Goal: Task Accomplishment & Management: Use online tool/utility

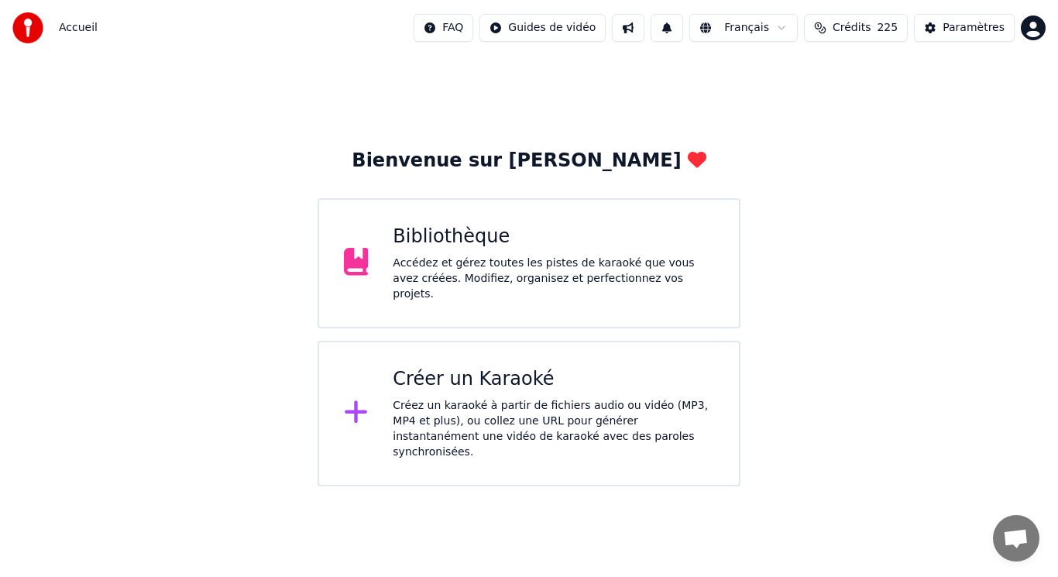
click at [482, 398] on div "Créez un karaoké à partir de fichiers audio ou vidéo (MP3, MP4 et plus), ou col…" at bounding box center [553, 429] width 321 height 62
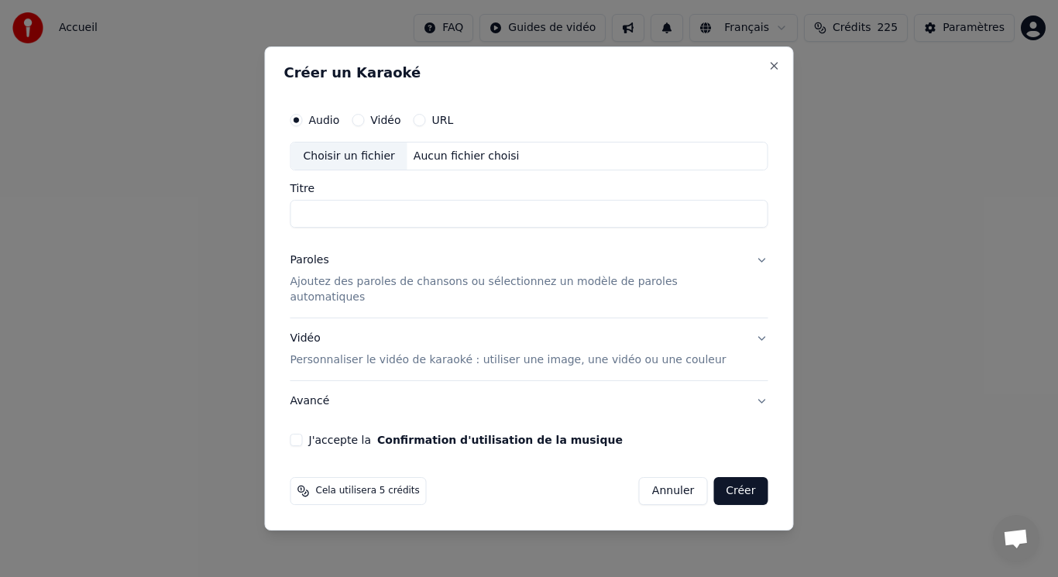
click at [372, 154] on div "Choisir un fichier" at bounding box center [349, 156] width 116 height 28
type input "**********"
click at [373, 290] on p "Ajoutez des paroles de chansons ou sélectionnez un modèle de paroles automatiqu…" at bounding box center [516, 290] width 453 height 31
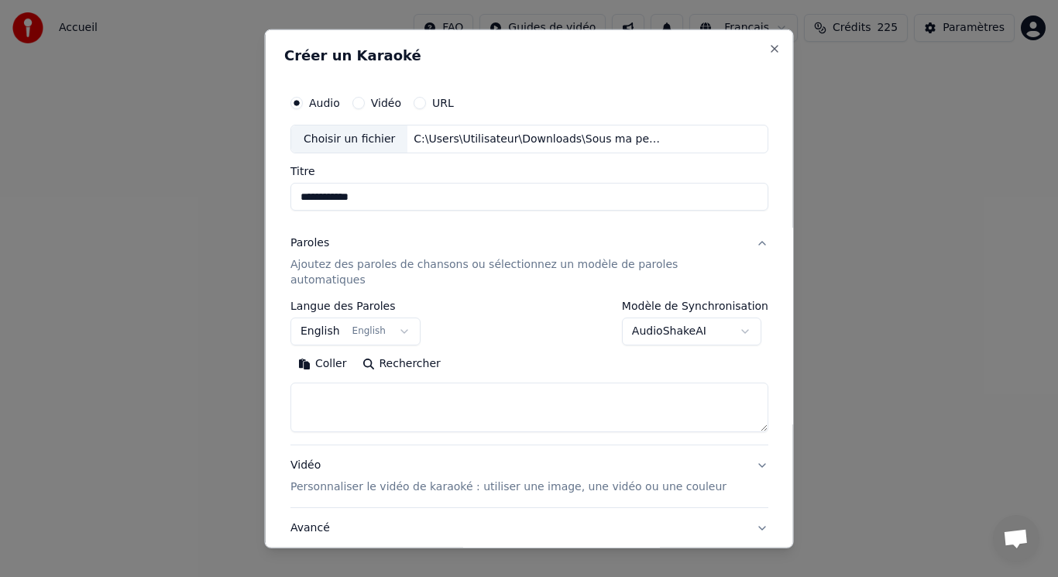
click at [346, 317] on button "English English" at bounding box center [355, 331] width 130 height 28
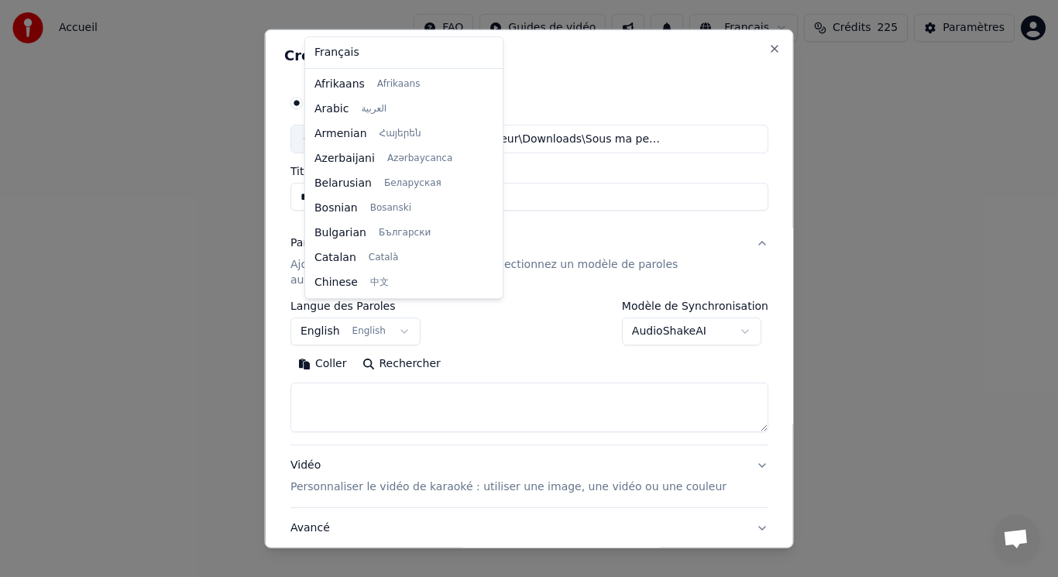
scroll to position [124, 0]
select select "**"
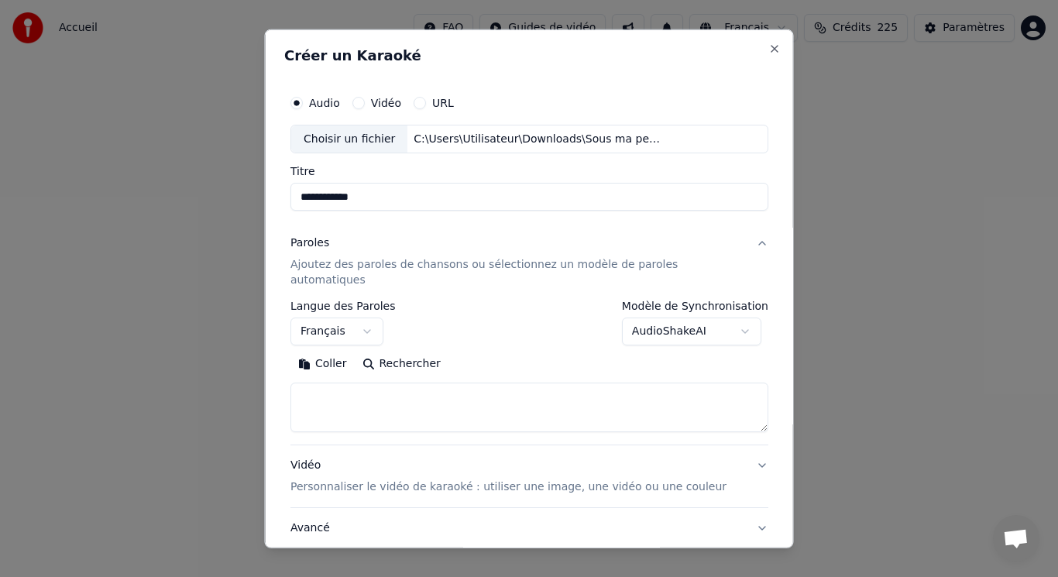
click at [341, 352] on button "Coller" at bounding box center [322, 364] width 64 height 25
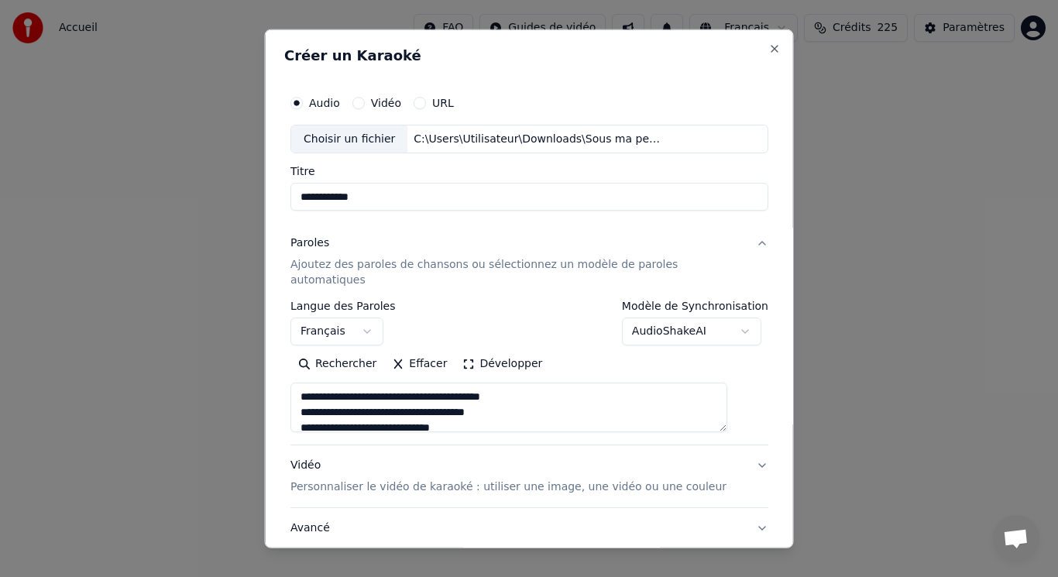
click at [488, 352] on button "Développer" at bounding box center [502, 364] width 95 height 25
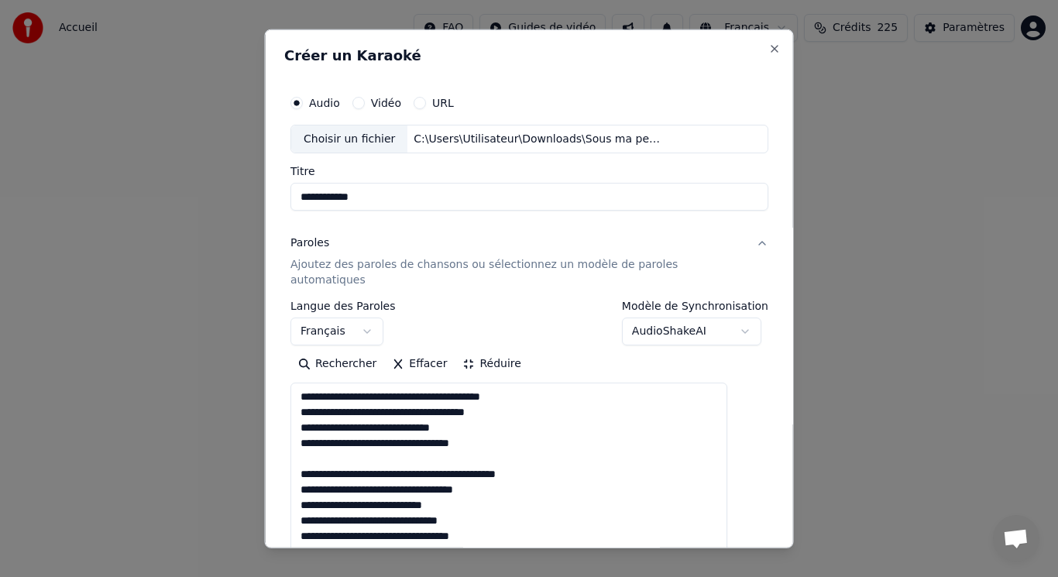
drag, startPoint x: 315, startPoint y: 443, endPoint x: 571, endPoint y: 463, distance: 256.3
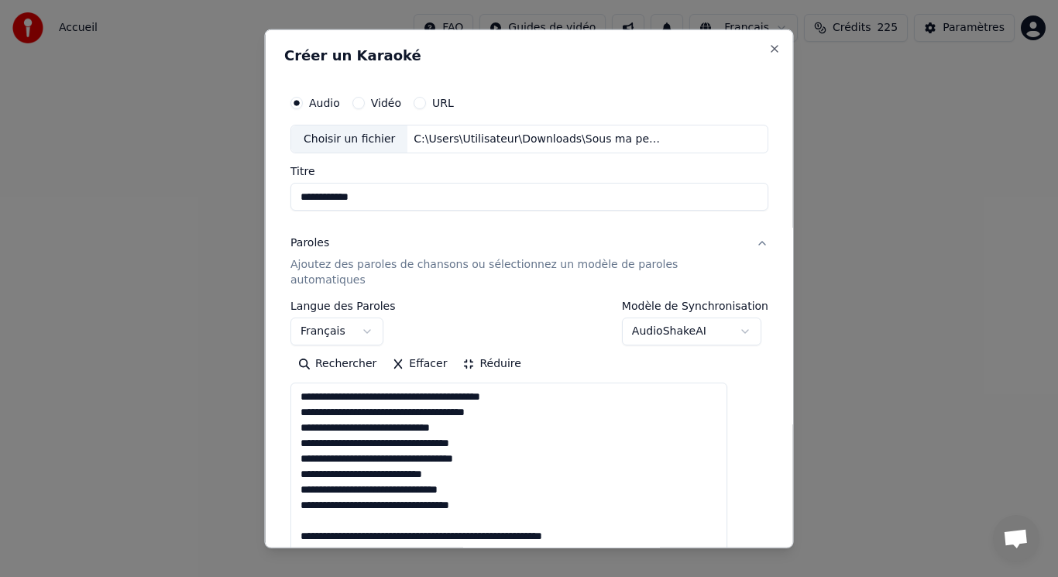
scroll to position [77, 0]
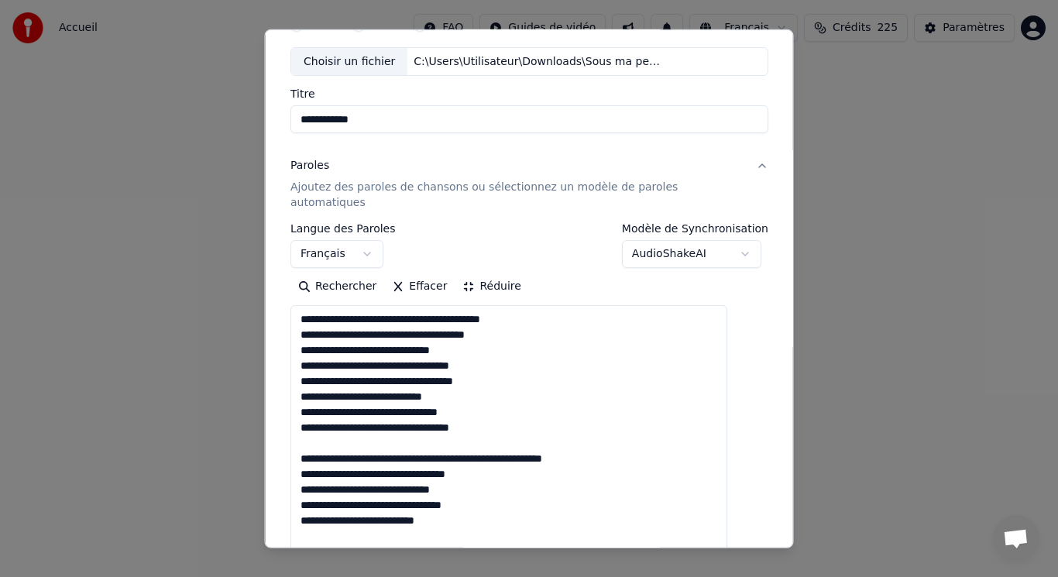
drag, startPoint x: 314, startPoint y: 503, endPoint x: 617, endPoint y: 442, distance: 308.7
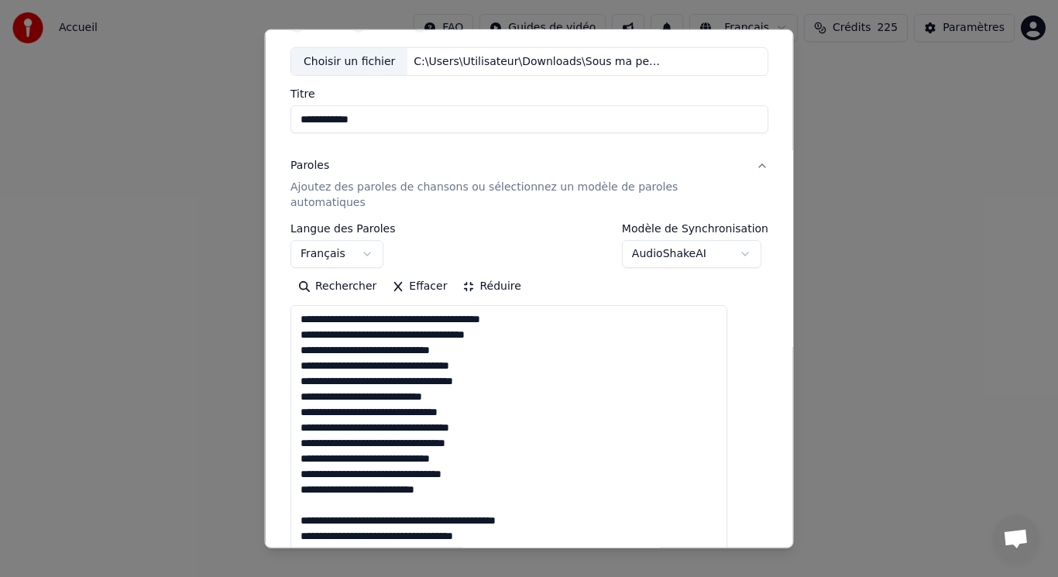
drag, startPoint x: 314, startPoint y: 489, endPoint x: 570, endPoint y: 503, distance: 256.7
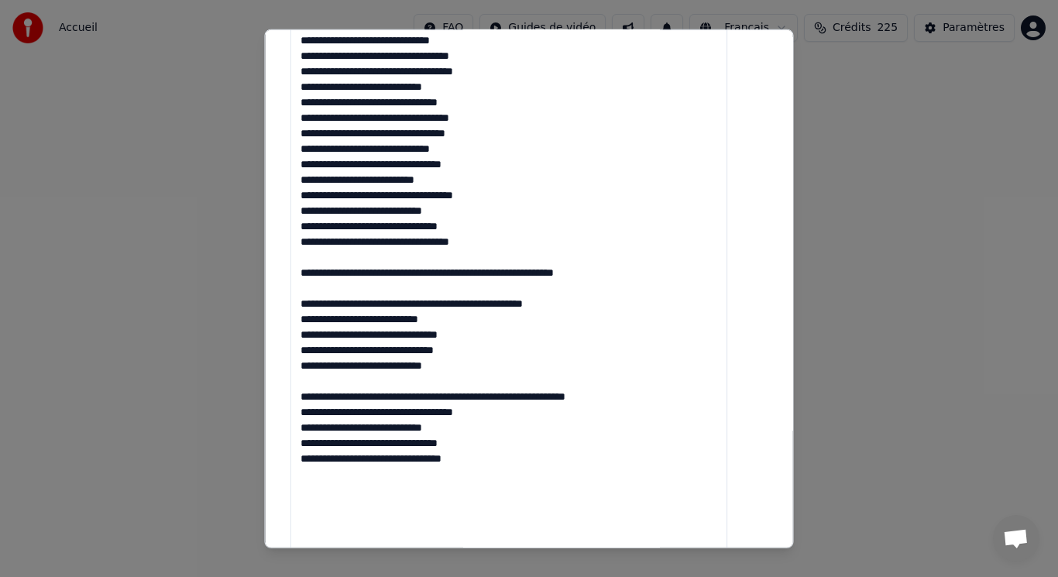
scroll to position [310, 0]
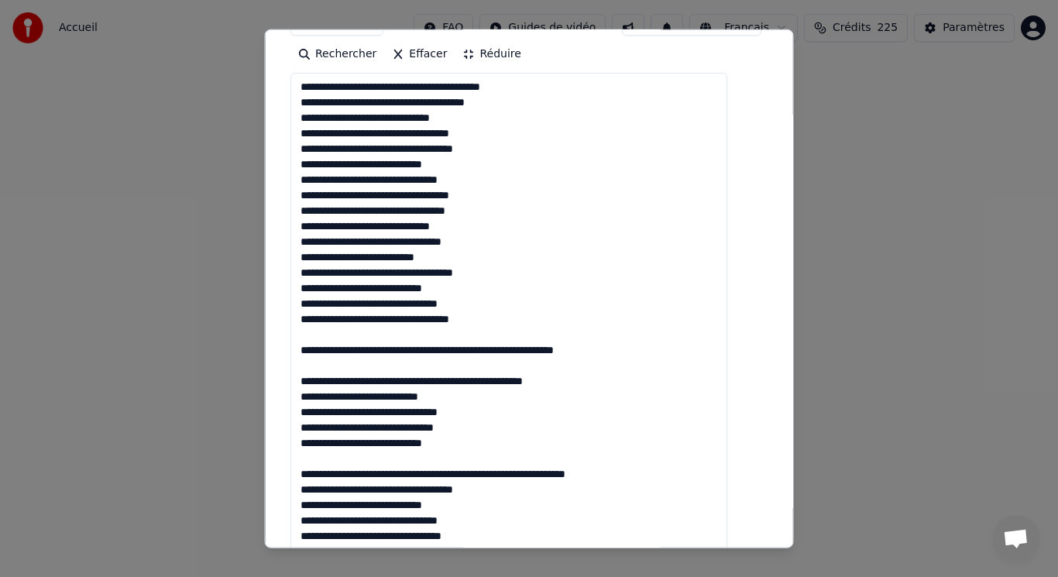
drag, startPoint x: 312, startPoint y: 316, endPoint x: 635, endPoint y: 369, distance: 327.1
click at [635, 369] on textarea at bounding box center [508, 357] width 437 height 569
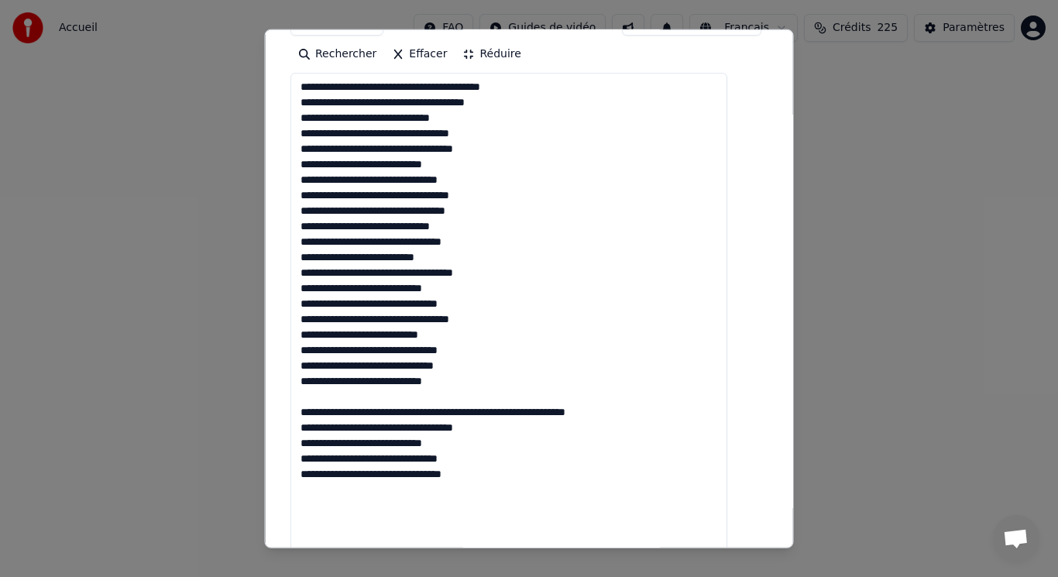
drag, startPoint x: 314, startPoint y: 380, endPoint x: 691, endPoint y: 398, distance: 377.5
click at [691, 398] on textarea "**********" at bounding box center [508, 357] width 437 height 569
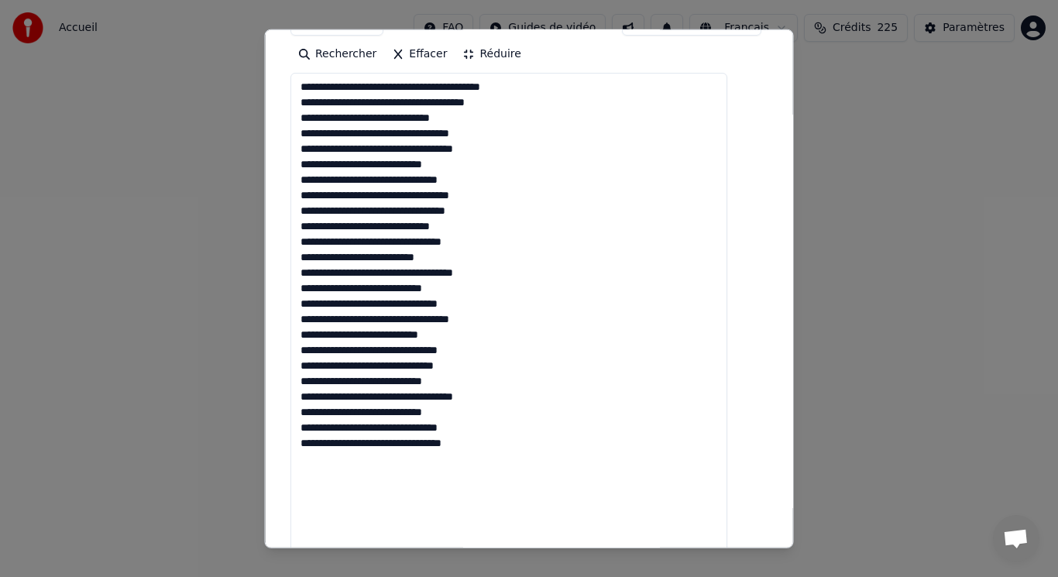
scroll to position [613, 0]
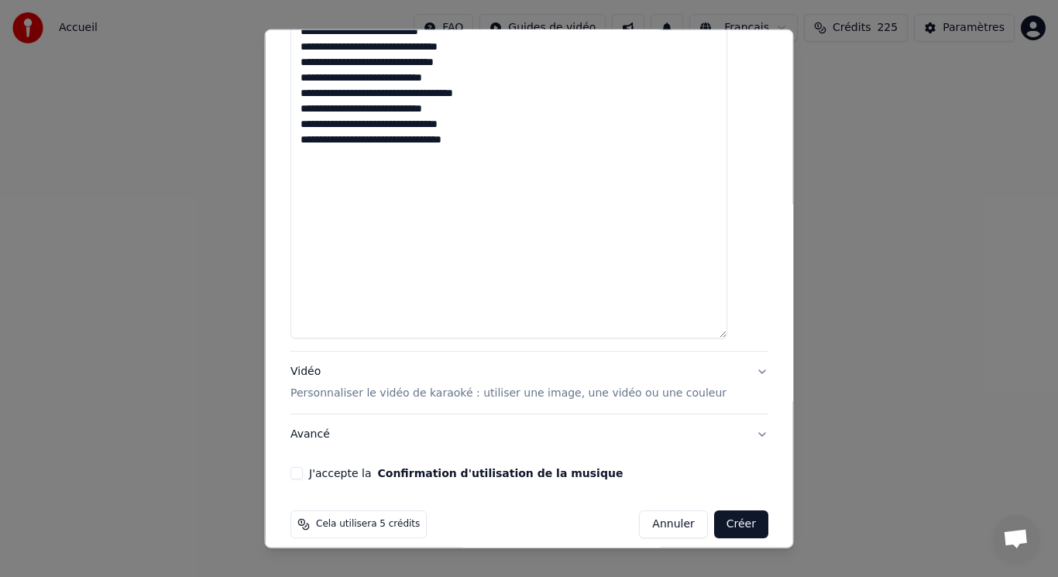
type textarea "**********"
click at [372, 386] on p "Personnaliser le vidéo de karaoké : utiliser une image, une vidéo ou une couleur" at bounding box center [508, 393] width 436 height 15
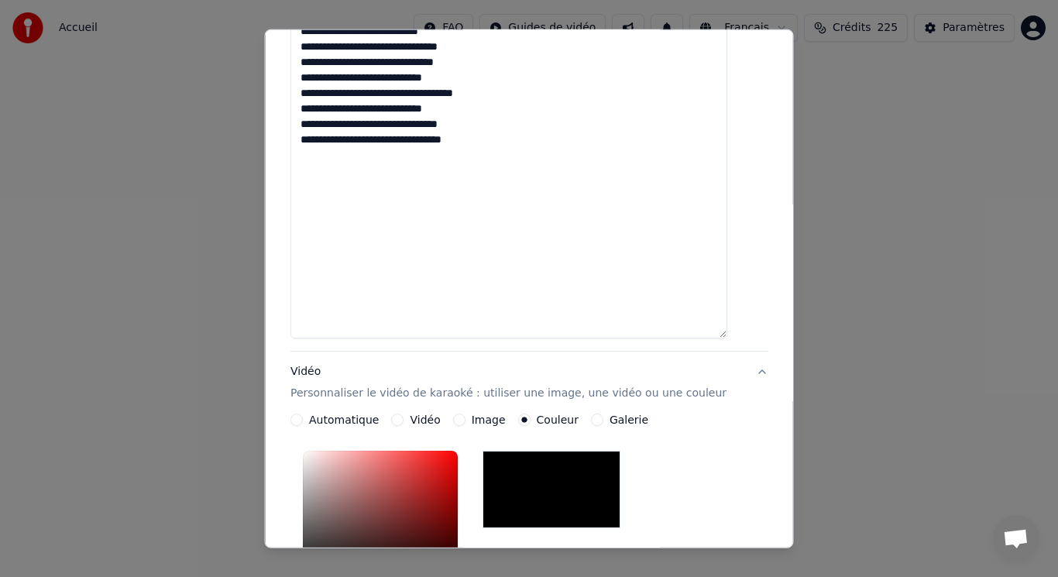
scroll to position [263, 0]
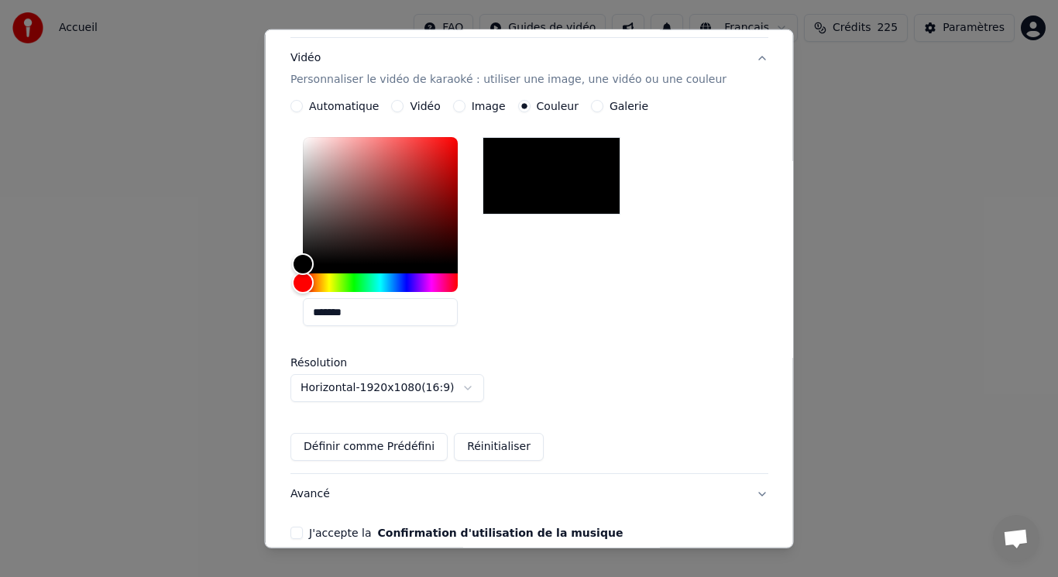
click at [403, 100] on button "Vidéo" at bounding box center [397, 106] width 12 height 12
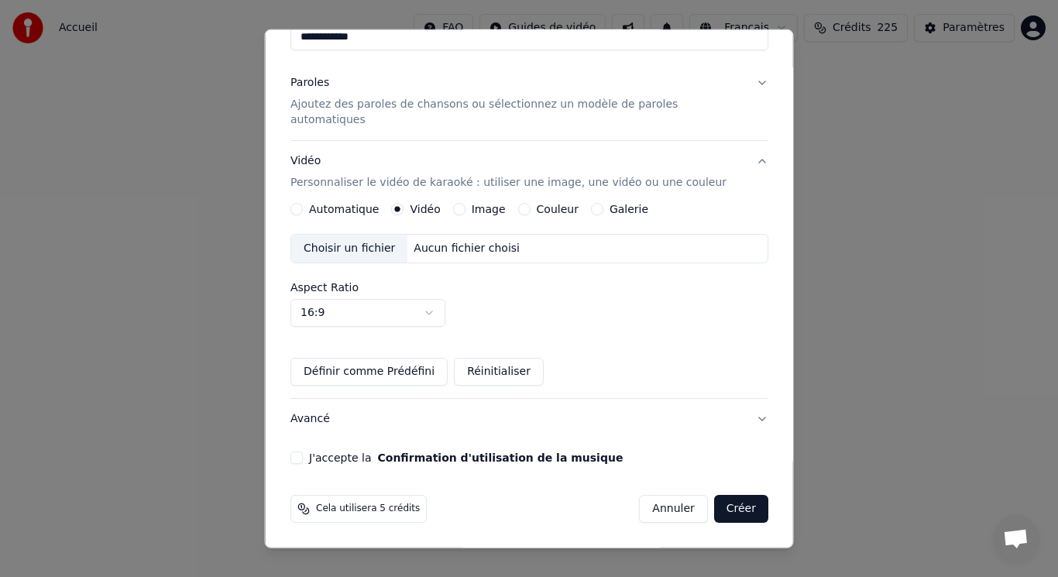
scroll to position [145, 0]
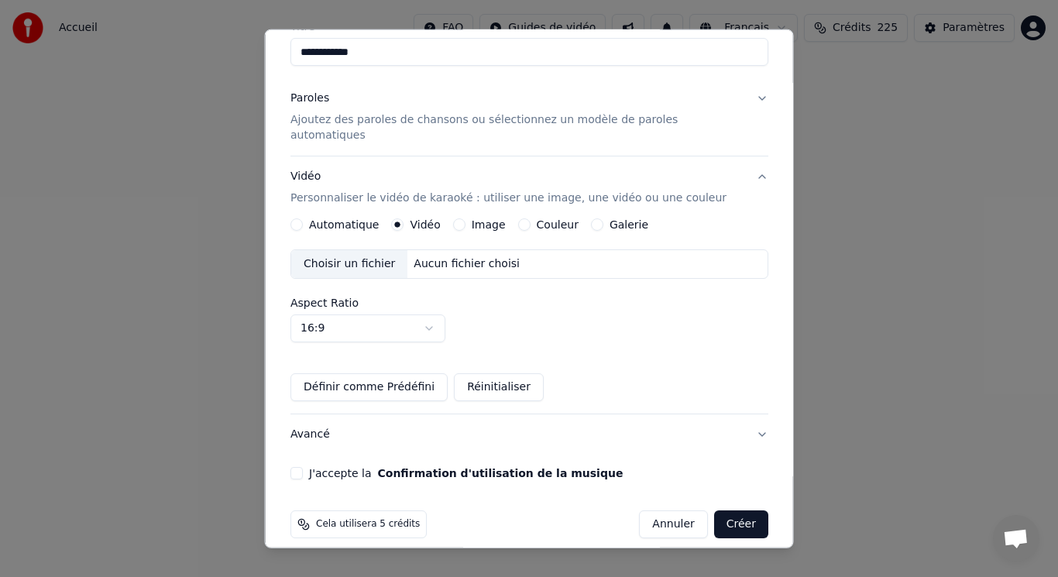
click at [380, 252] on div "Choisir un fichier" at bounding box center [349, 264] width 116 height 28
click at [722, 510] on button "Créer" at bounding box center [740, 524] width 54 height 28
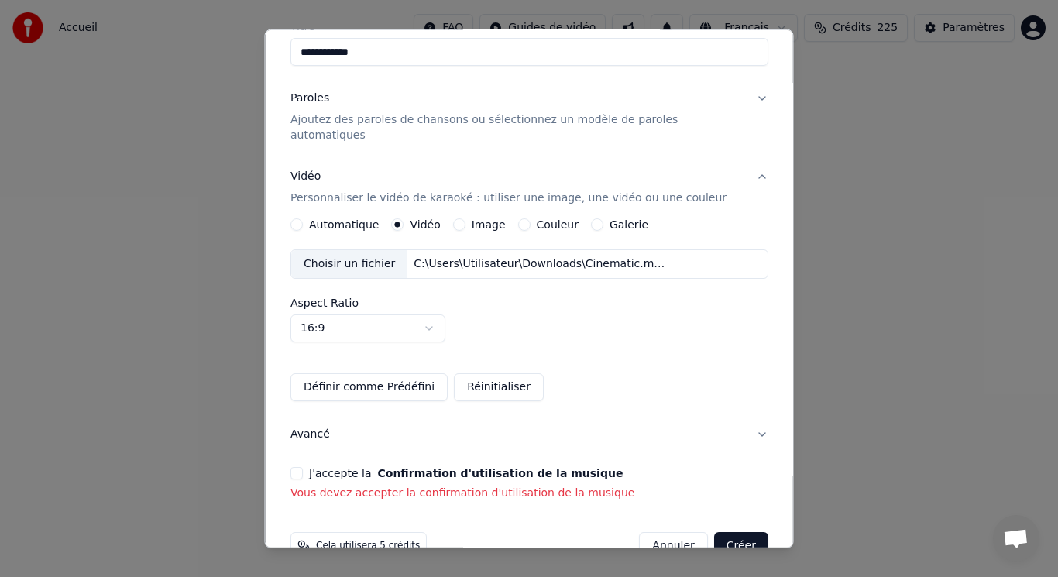
click at [303, 467] on button "J'accepte la Confirmation d'utilisation de la musique" at bounding box center [296, 473] width 12 height 12
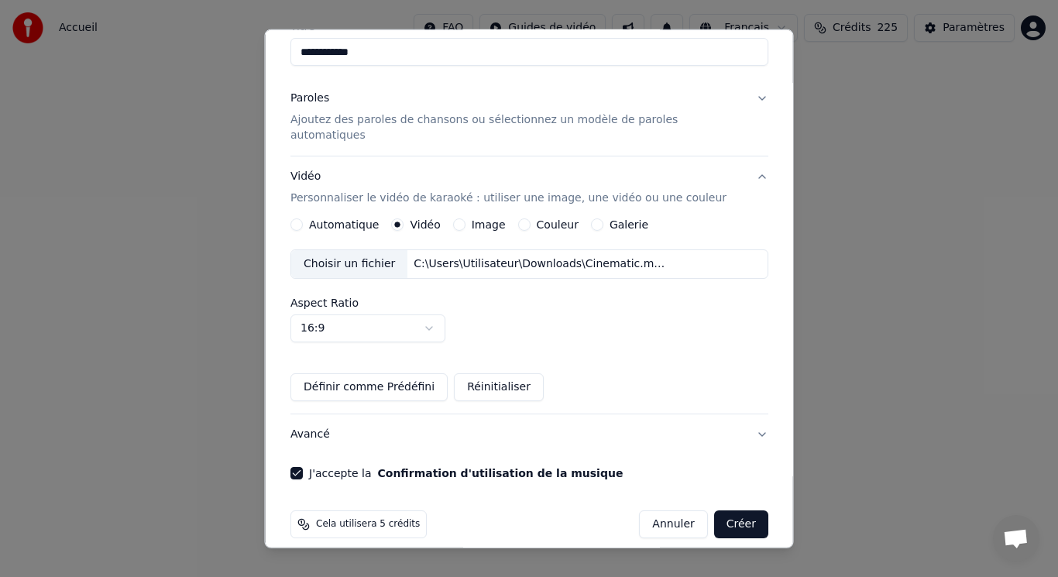
click at [727, 510] on button "Créer" at bounding box center [740, 524] width 54 height 28
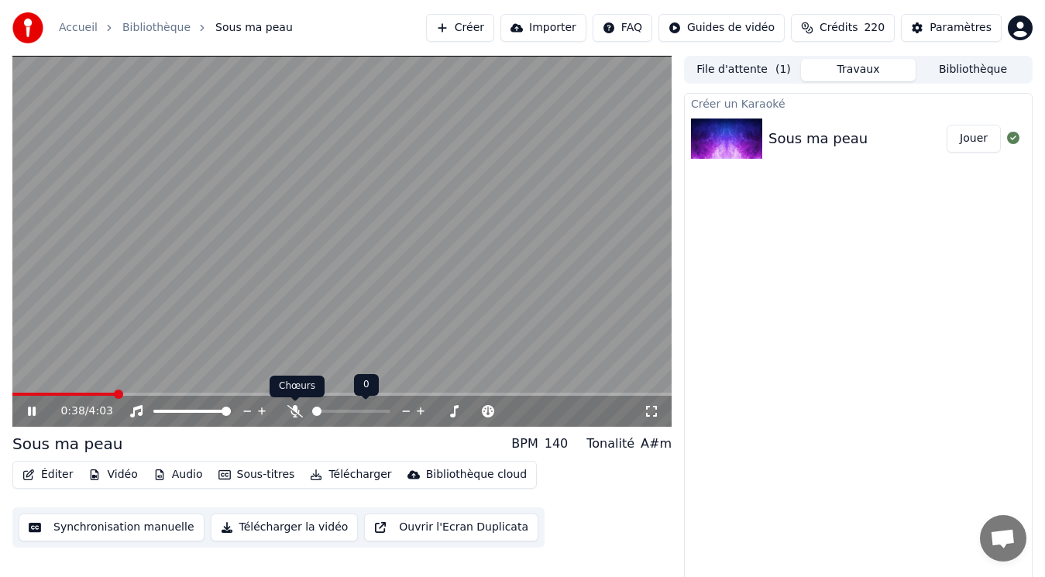
click at [300, 413] on icon at bounding box center [294, 411] width 15 height 12
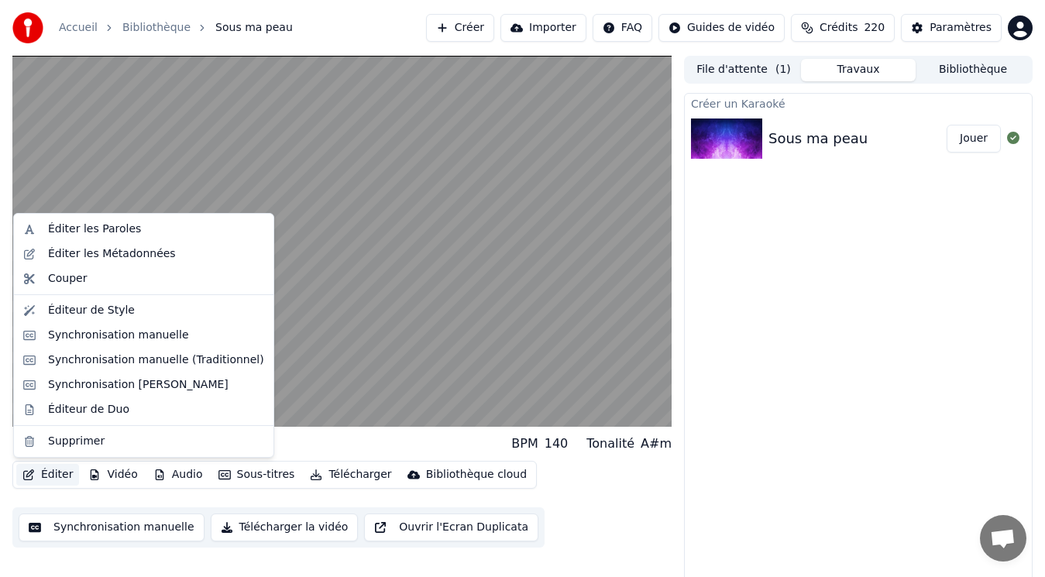
click at [31, 470] on icon "button" at bounding box center [28, 474] width 11 height 11
click at [762, 356] on div "Créer un Karaoké Sous ma peau Jouer" at bounding box center [858, 338] width 348 height 490
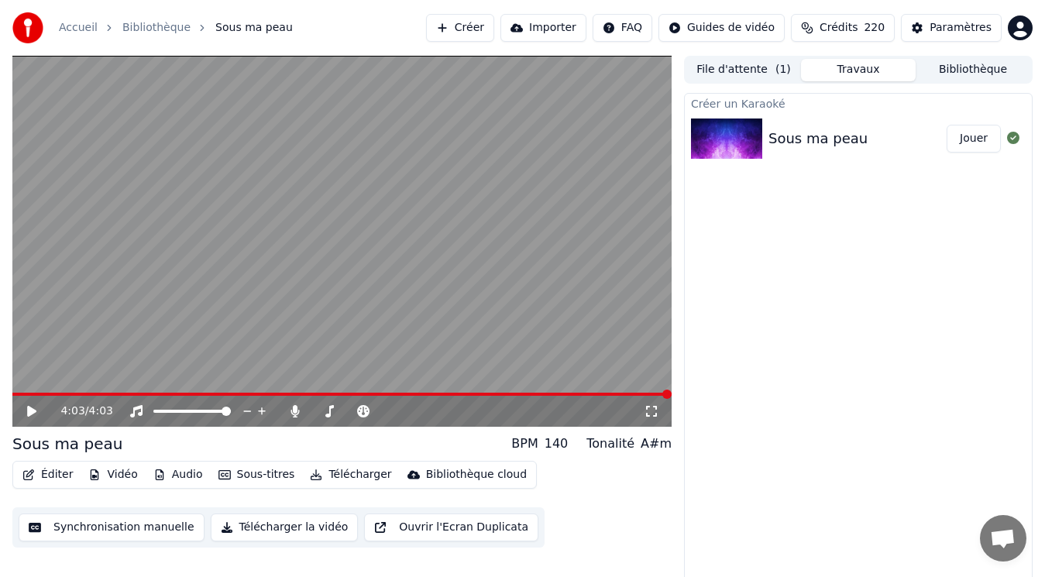
click at [961, 70] on button "Bibliothèque" at bounding box center [972, 70] width 115 height 22
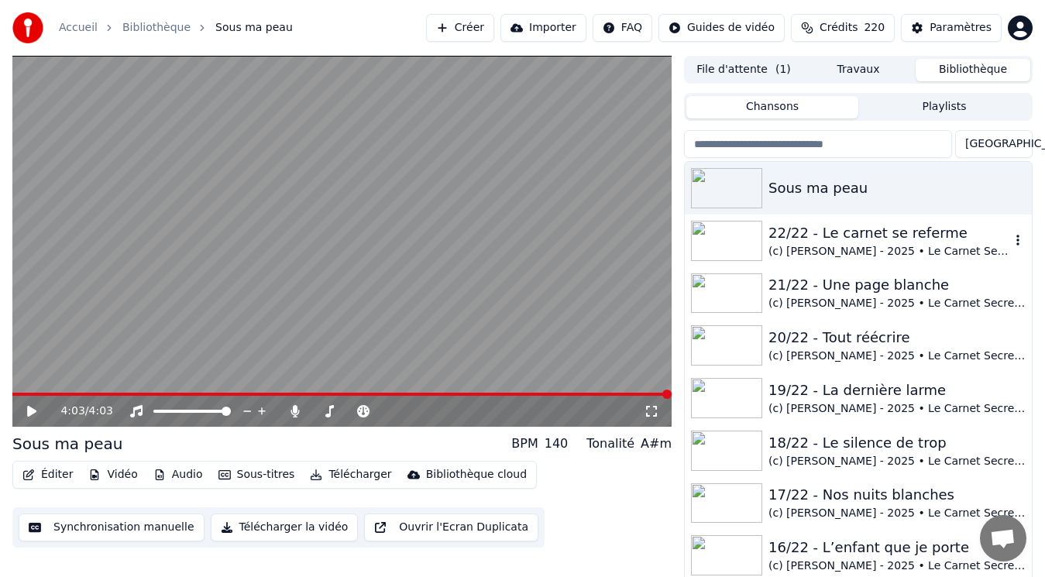
click at [808, 242] on div "22/22 - Le carnet se referme" at bounding box center [889, 233] width 242 height 22
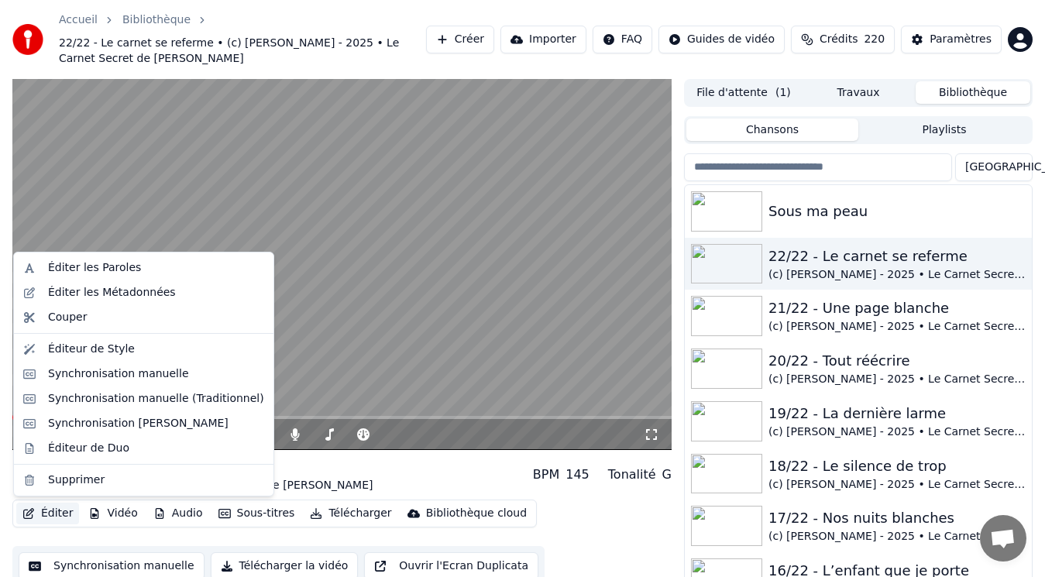
click at [47, 510] on button "Éditer" at bounding box center [47, 514] width 63 height 22
click at [113, 290] on div "Éditer les Métadonnées" at bounding box center [112, 292] width 128 height 15
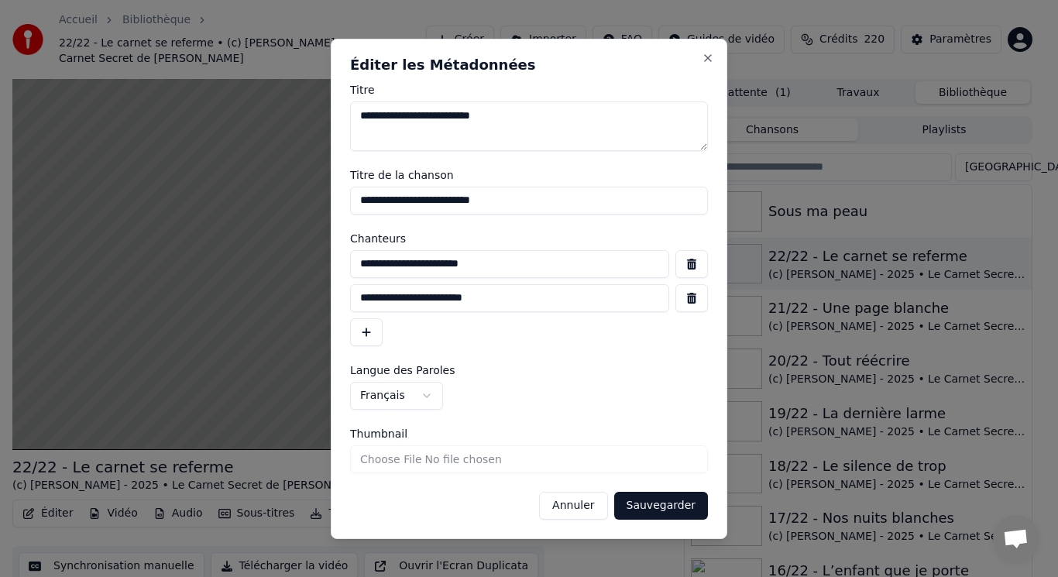
drag, startPoint x: 534, startPoint y: 265, endPoint x: 322, endPoint y: 264, distance: 212.2
click at [322, 264] on body "Accueil Bibliothèque 22/22 - Le carnet se referme • (c) [PERSON_NAME] - 2025 • …" at bounding box center [522, 288] width 1045 height 577
click at [568, 501] on button "Annuler" at bounding box center [573, 506] width 68 height 28
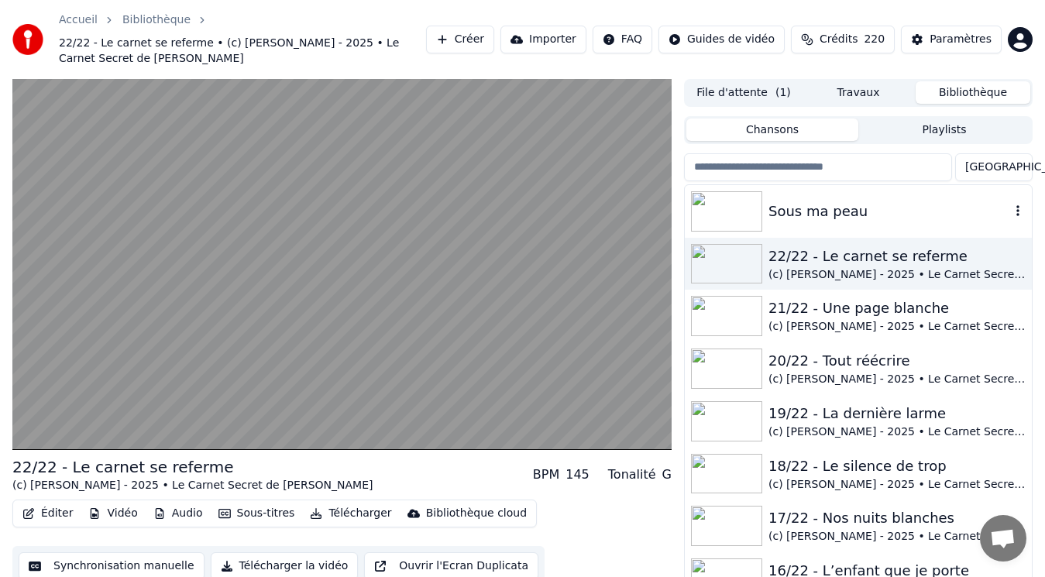
click at [745, 207] on img at bounding box center [726, 211] width 71 height 40
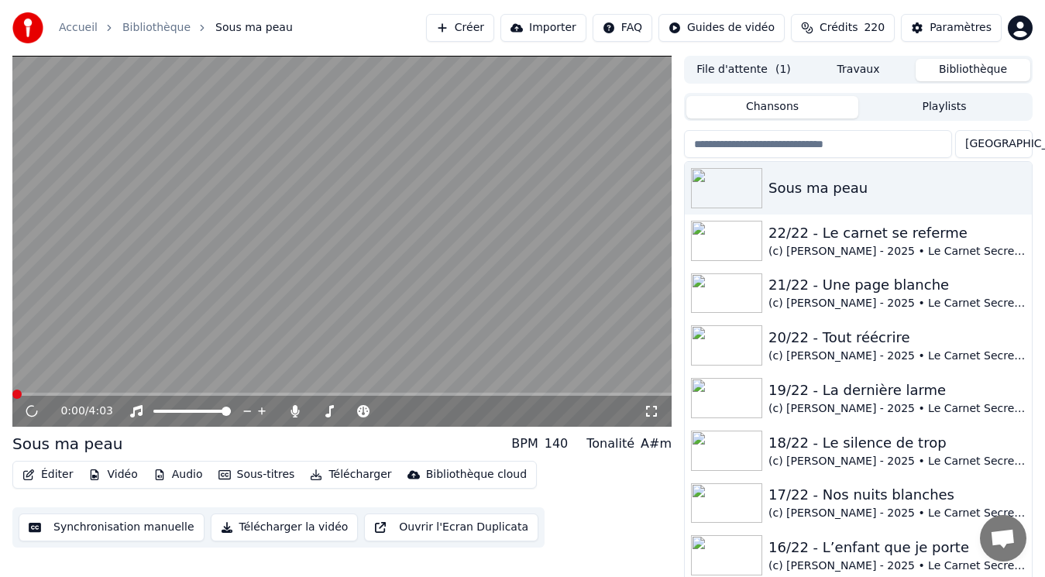
click at [104, 310] on video at bounding box center [341, 241] width 659 height 371
click at [103, 321] on video at bounding box center [341, 241] width 659 height 371
click at [56, 472] on button "Éditer" at bounding box center [47, 475] width 63 height 22
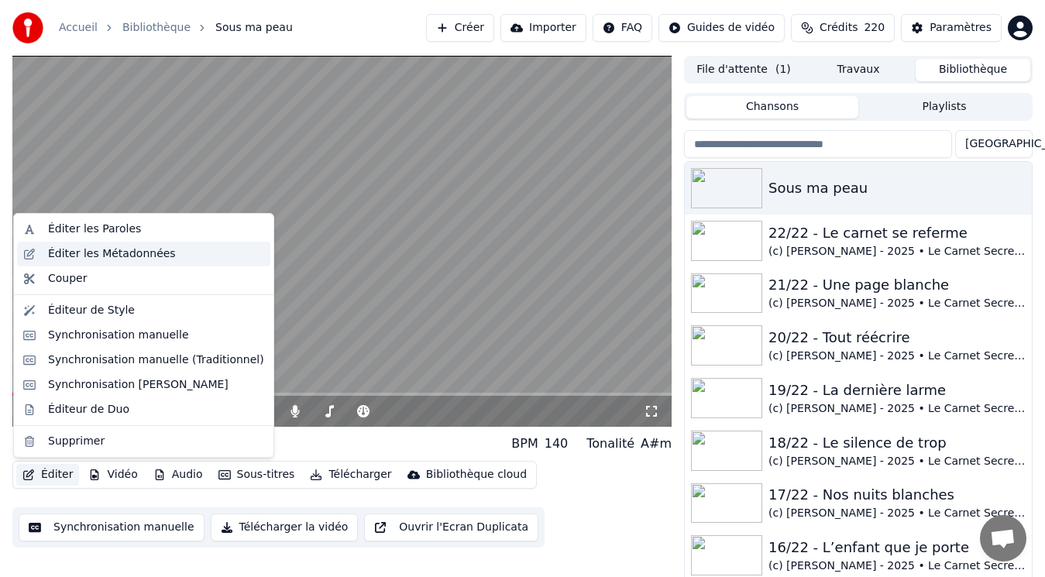
click at [91, 253] on div "Éditer les Métadonnées" at bounding box center [112, 253] width 128 height 15
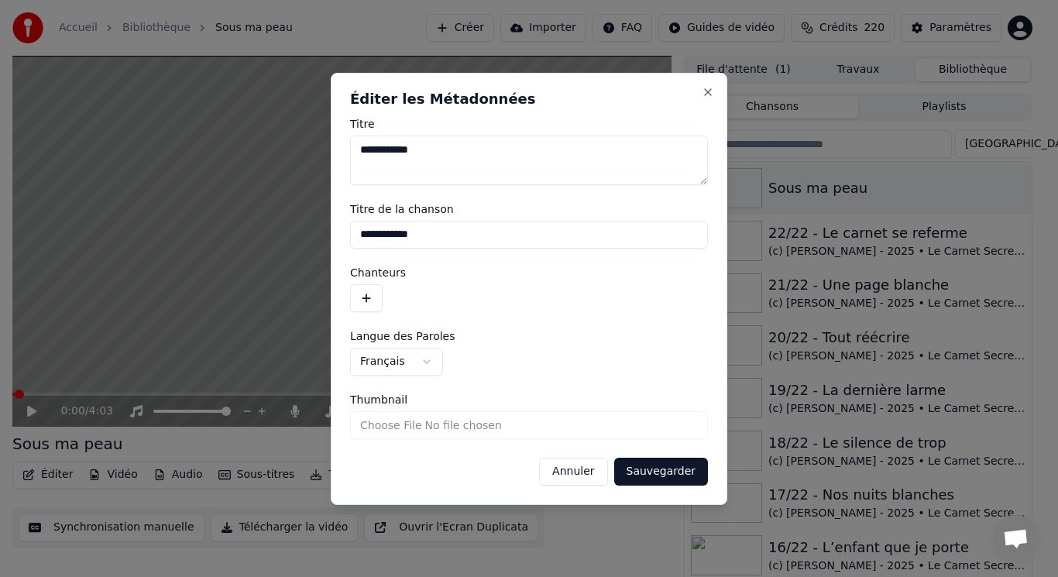
click at [365, 299] on button "button" at bounding box center [366, 298] width 33 height 28
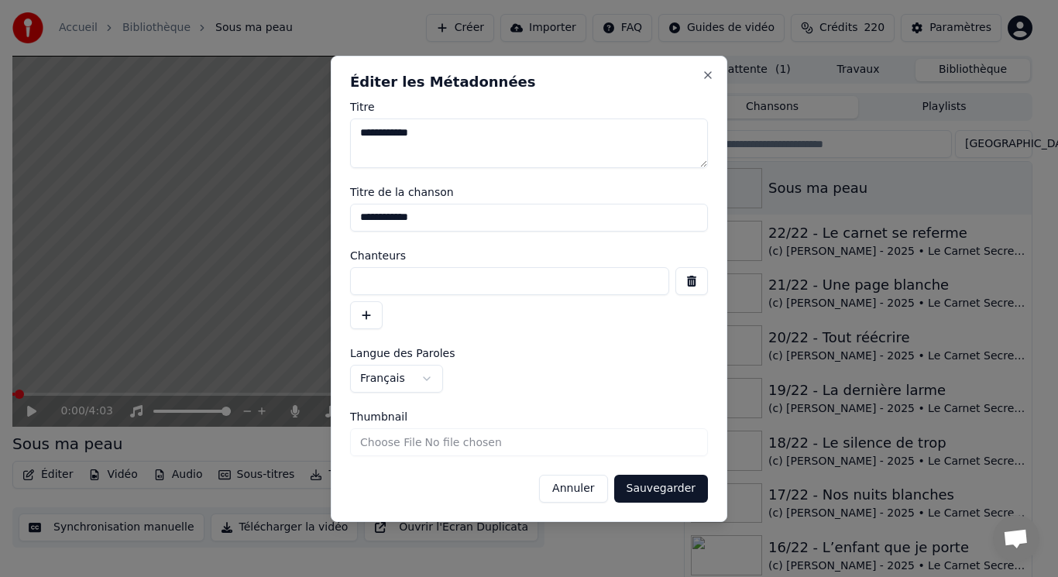
paste input "**********"
type input "**********"
click at [368, 321] on button "button" at bounding box center [366, 315] width 33 height 28
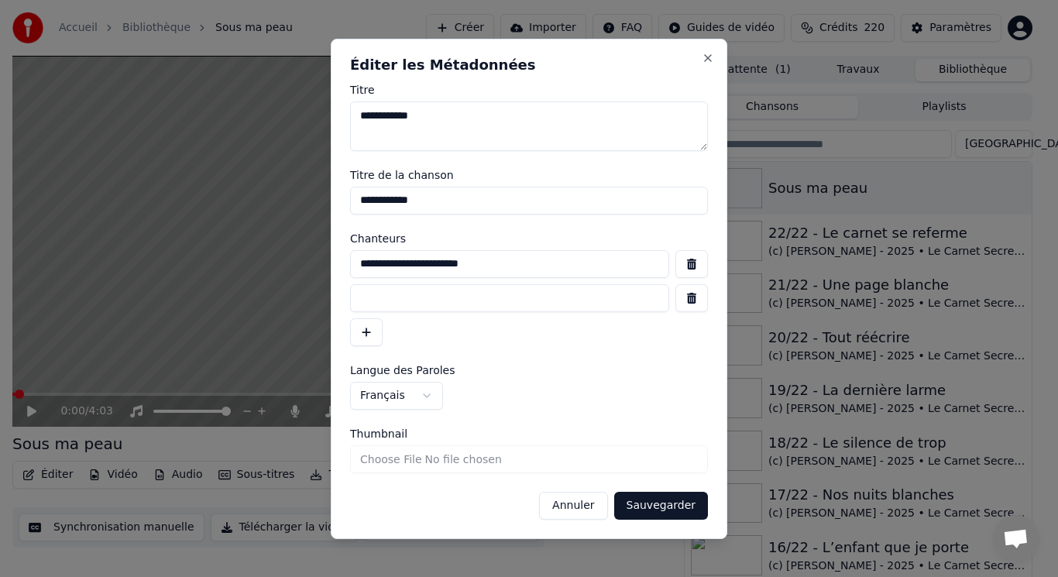
click at [379, 304] on input at bounding box center [509, 298] width 319 height 28
type input "**********"
click at [675, 504] on button "Sauvegarder" at bounding box center [661, 506] width 94 height 28
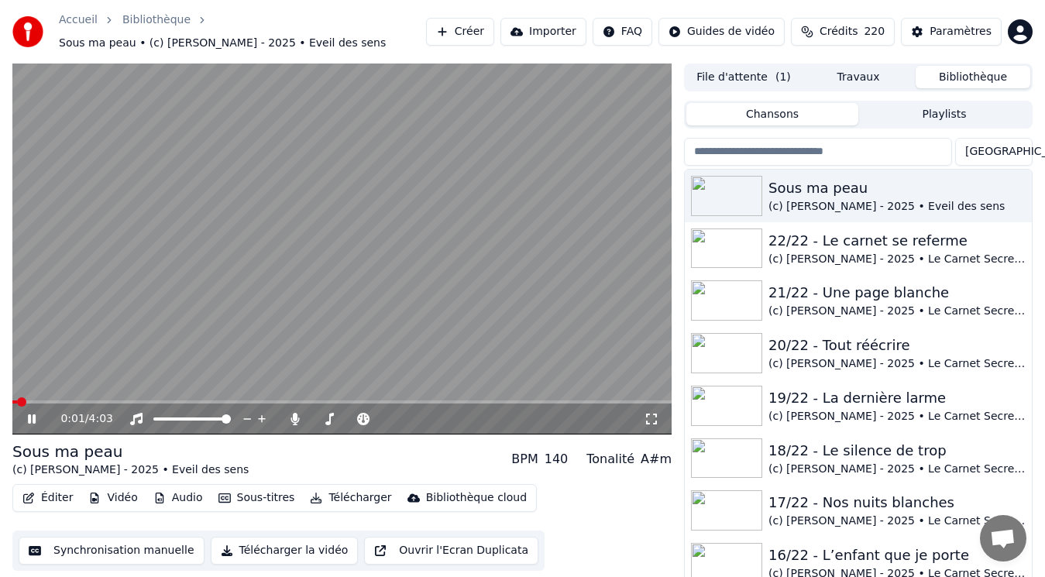
click at [247, 266] on video at bounding box center [341, 248] width 659 height 371
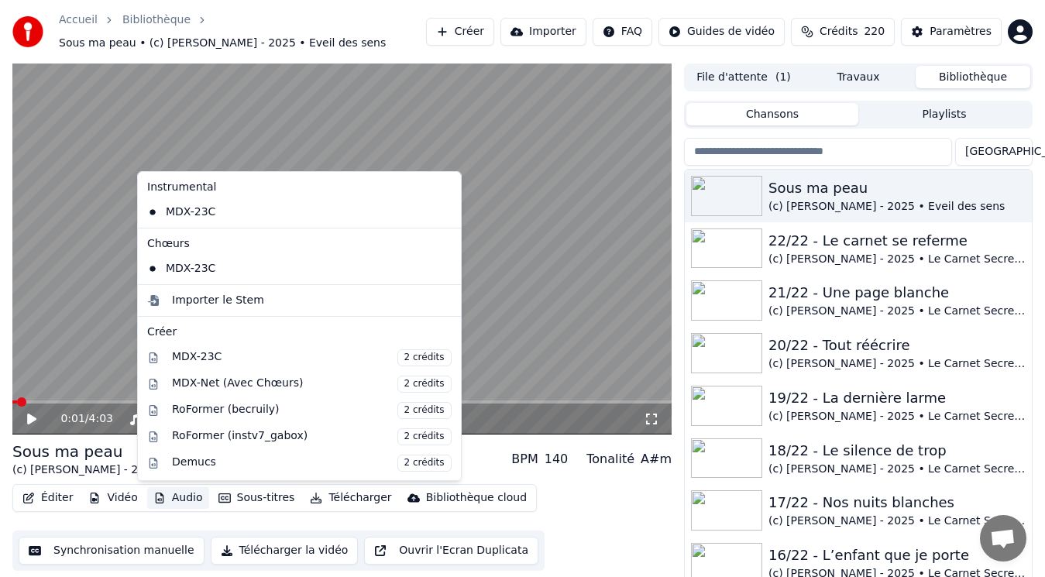
click at [184, 499] on button "Audio" at bounding box center [178, 498] width 62 height 22
click at [208, 304] on div "Importer le Stem" at bounding box center [218, 300] width 92 height 15
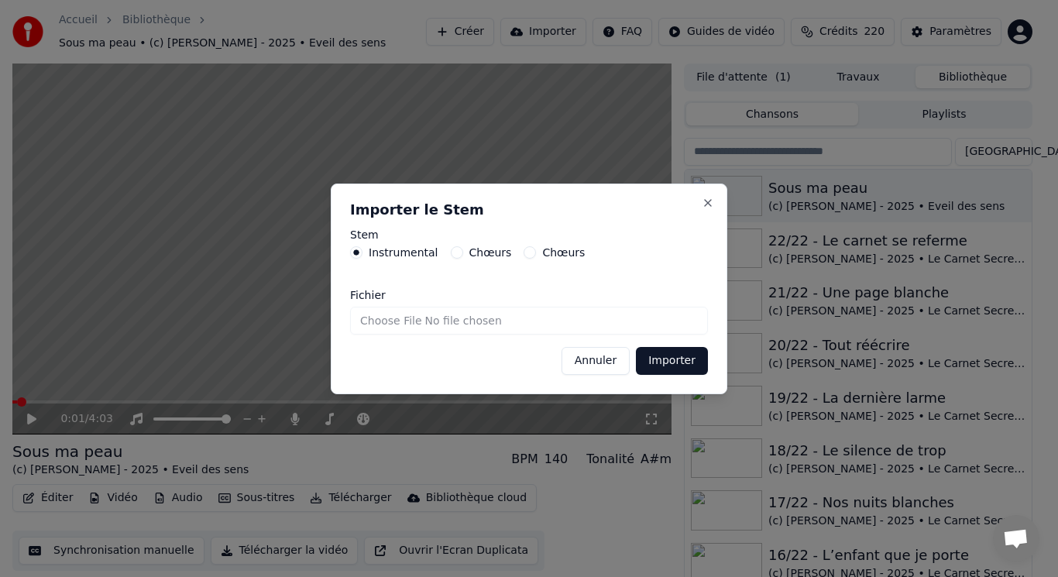
click at [405, 318] on input "Fichier" at bounding box center [529, 321] width 358 height 28
type input "**********"
click at [656, 355] on button "Importer" at bounding box center [672, 361] width 72 height 28
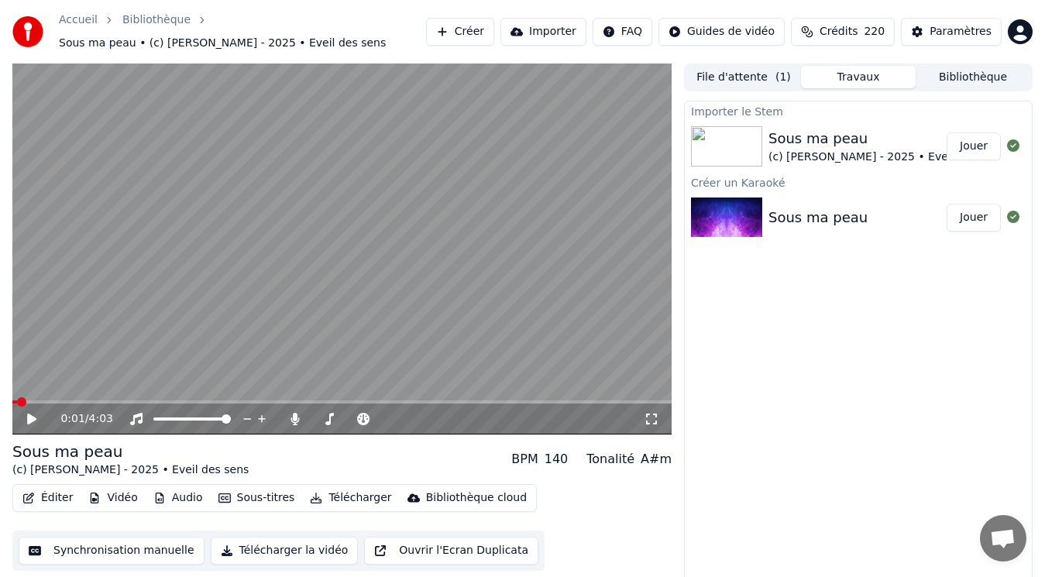
click at [122, 498] on button "Vidéo" at bounding box center [112, 498] width 61 height 22
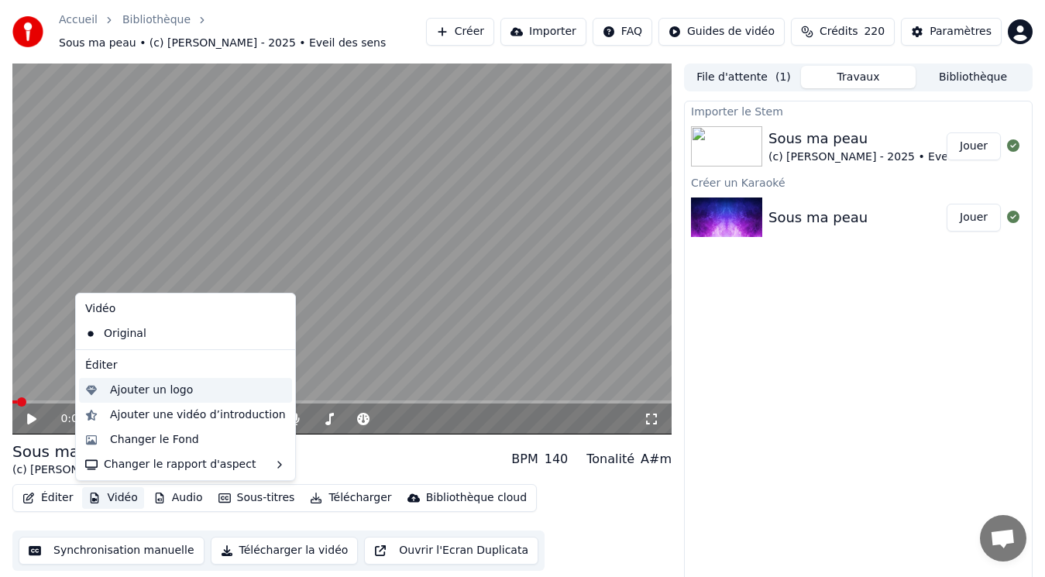
click at [149, 388] on div "Ajouter un logo" at bounding box center [151, 389] width 83 height 15
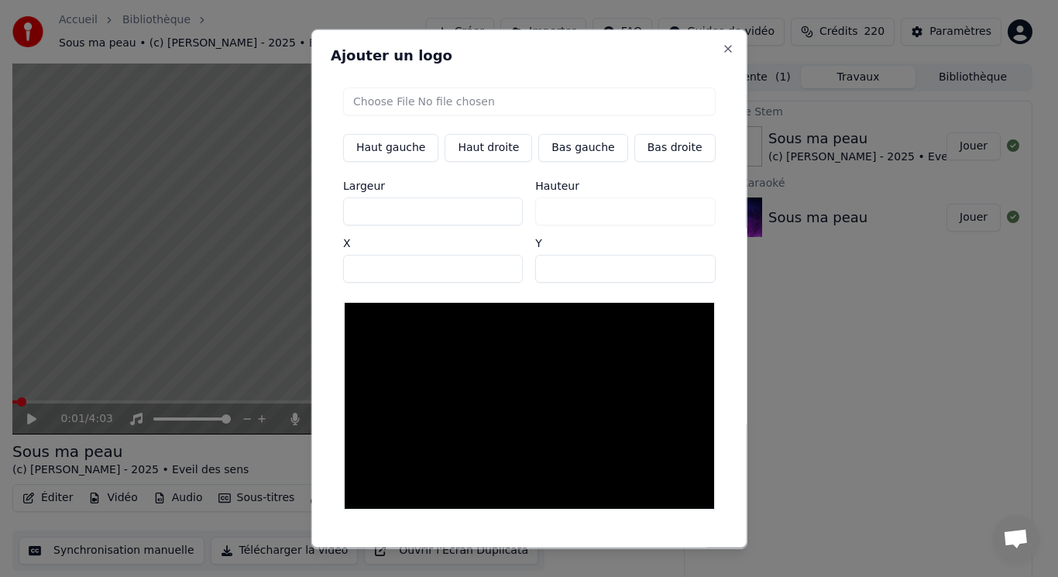
click at [577, 146] on button "Bas gauche" at bounding box center [582, 147] width 89 height 28
type input "***"
click at [396, 98] on input "file" at bounding box center [529, 101] width 372 height 28
type input "**********"
type input "***"
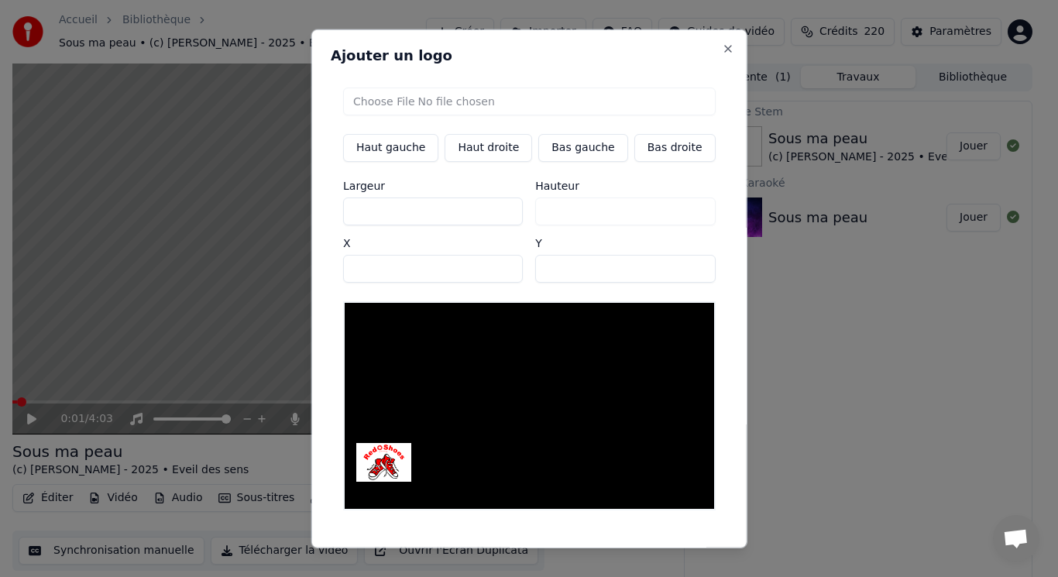
click at [653, 547] on button "Sauvegarder" at bounding box center [680, 561] width 94 height 28
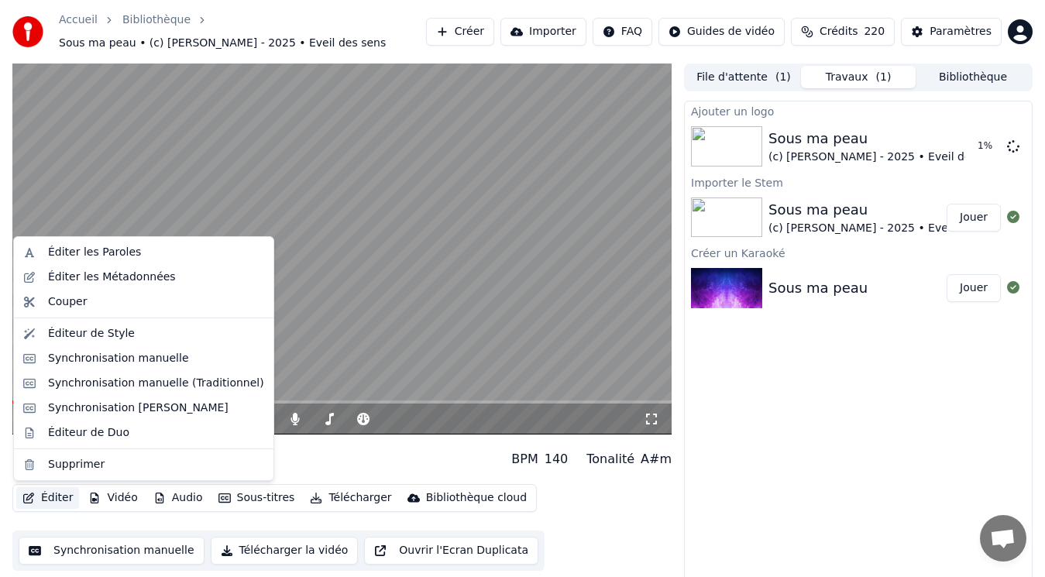
click at [49, 498] on button "Éditer" at bounding box center [47, 498] width 63 height 22
click at [110, 279] on div "Éditer les Métadonnées" at bounding box center [112, 276] width 128 height 15
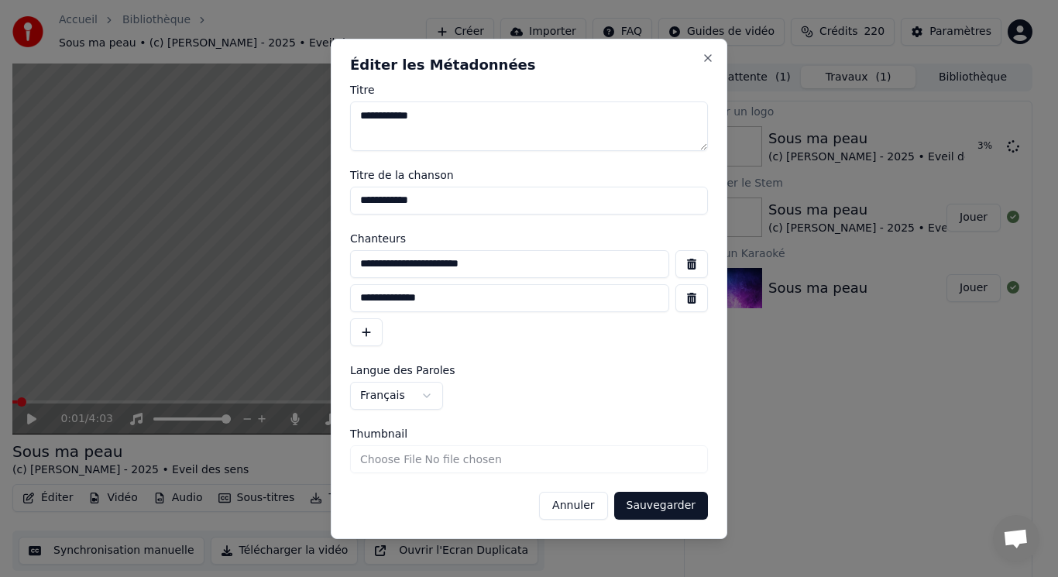
click at [399, 462] on input "Thumbnail" at bounding box center [529, 459] width 358 height 28
type input "**********"
click at [670, 507] on button "Sauvegarder" at bounding box center [661, 506] width 94 height 28
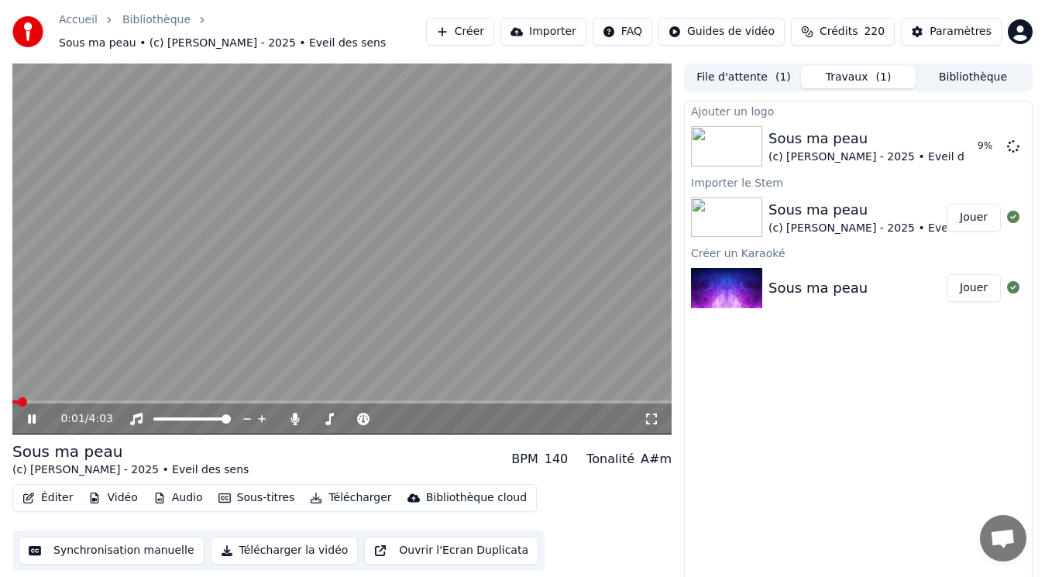
click at [255, 332] on video at bounding box center [341, 248] width 659 height 371
click at [859, 80] on button "Travaux ( 1 )" at bounding box center [858, 77] width 115 height 22
click at [763, 75] on button "File d'attente ( 1 )" at bounding box center [743, 77] width 115 height 22
click at [893, 80] on button "Travaux ( 1 )" at bounding box center [858, 77] width 115 height 22
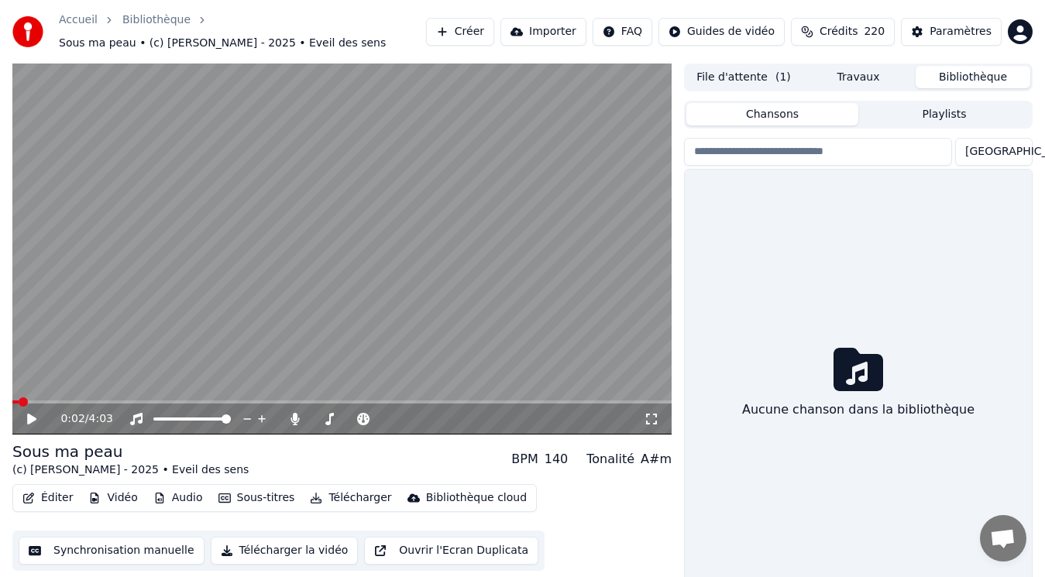
click at [990, 78] on button "Bibliothèque" at bounding box center [972, 77] width 115 height 22
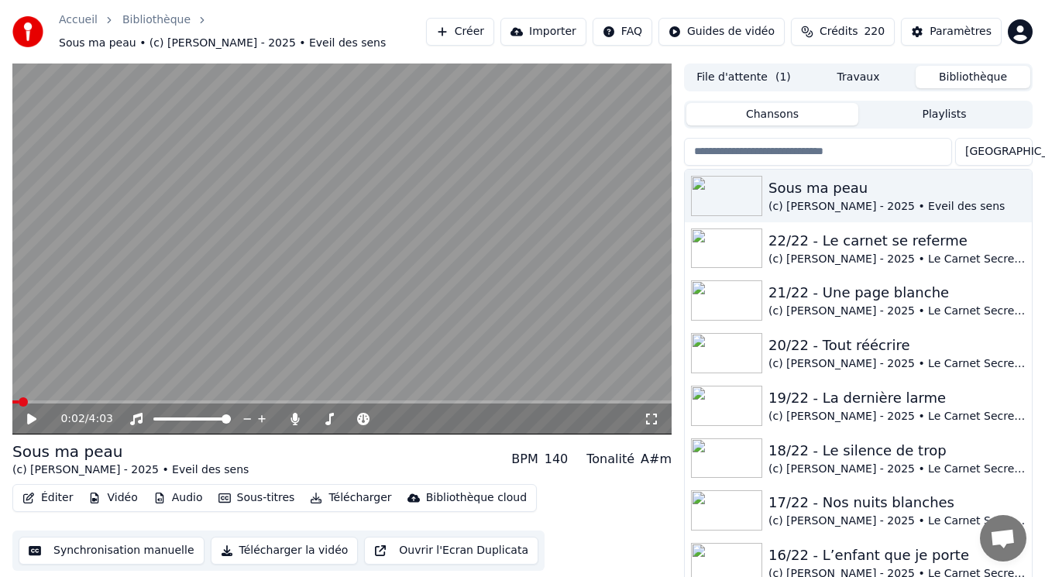
click at [166, 495] on button "Audio" at bounding box center [178, 498] width 62 height 22
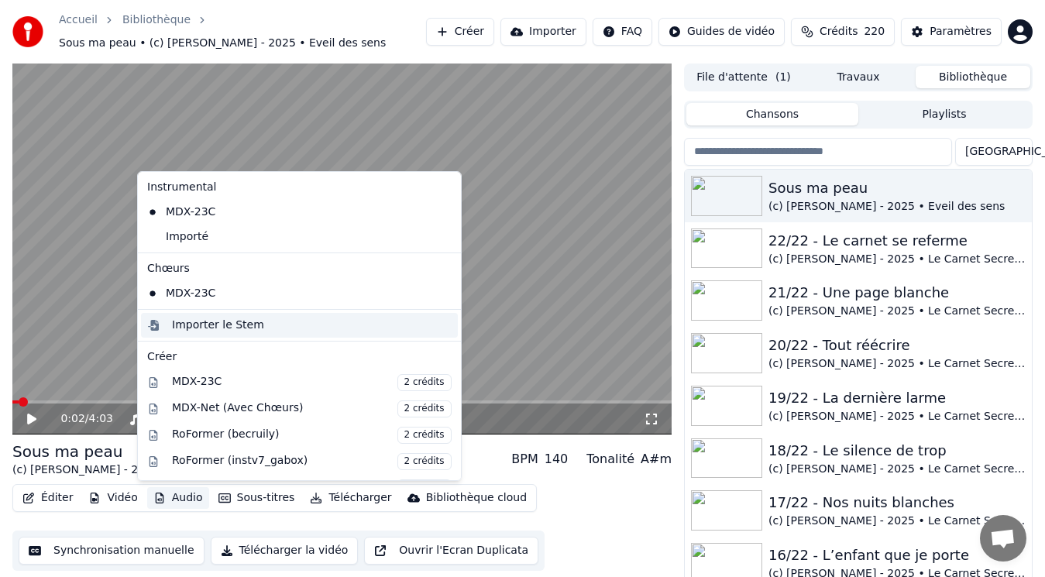
click at [242, 331] on div "Importer le Stem" at bounding box center [218, 324] width 92 height 15
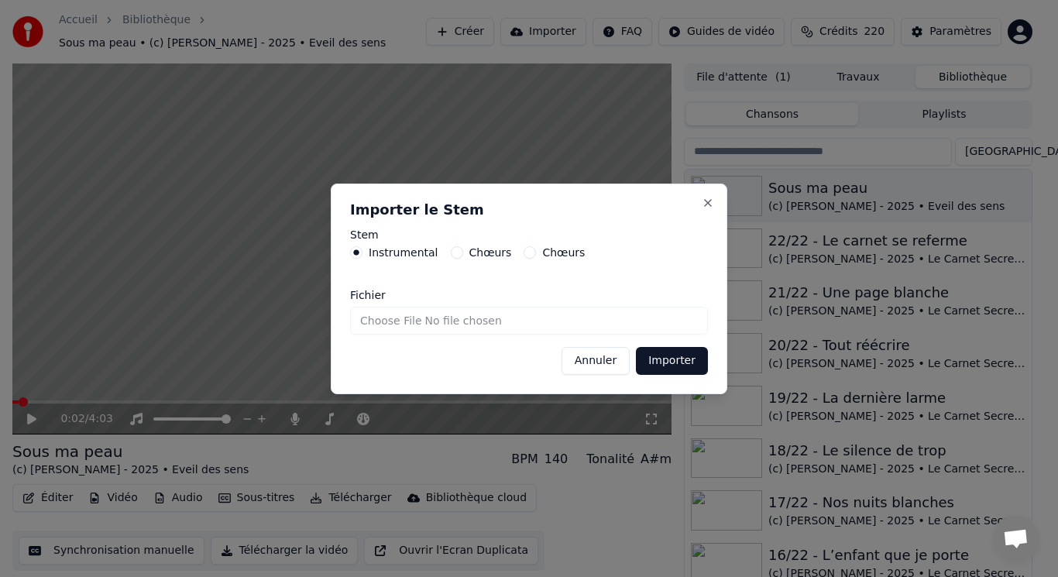
click at [482, 258] on label "Chœurs" at bounding box center [490, 252] width 43 height 11
click at [463, 258] on button "Chœurs" at bounding box center [457, 252] width 12 height 12
click at [403, 321] on input "Fichier" at bounding box center [529, 321] width 358 height 28
type input "**********"
click at [695, 360] on button "Importer" at bounding box center [672, 361] width 72 height 28
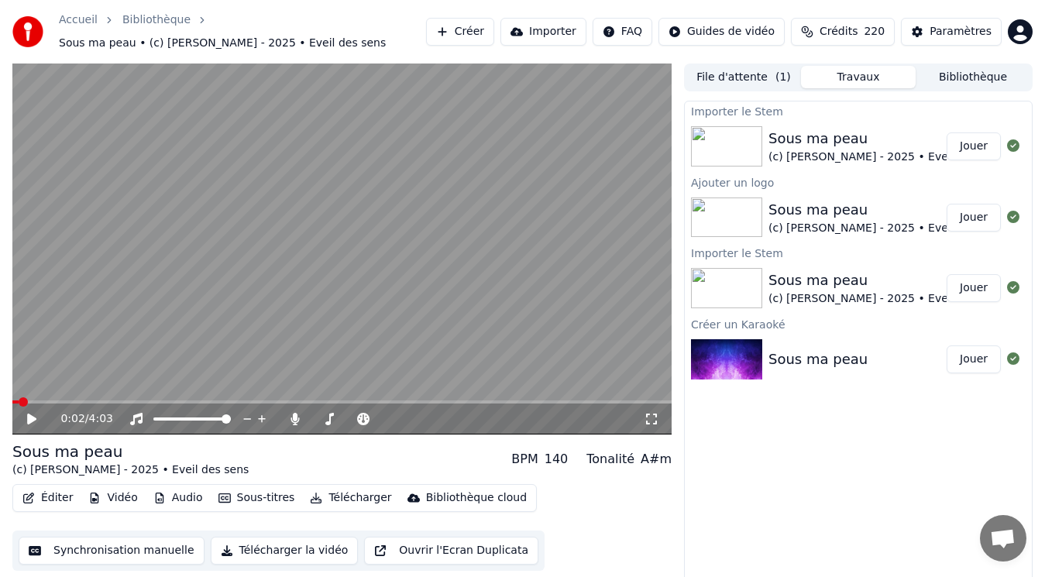
click at [817, 133] on div "Sous ma peau" at bounding box center [886, 139] width 236 height 22
click at [972, 139] on button "Jouer" at bounding box center [973, 146] width 54 height 28
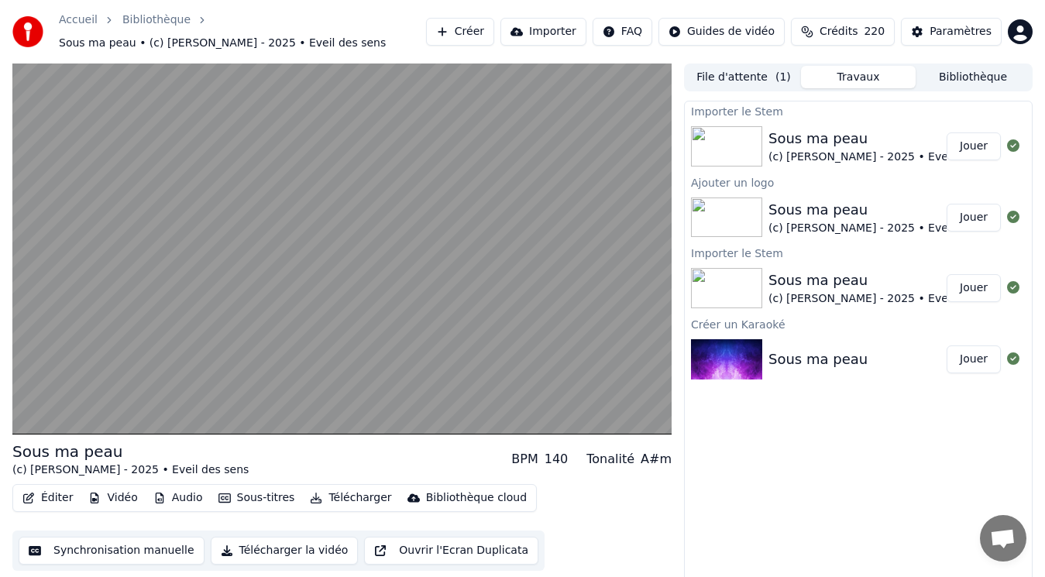
click at [859, 331] on div "Créer un Karaoké" at bounding box center [857, 323] width 347 height 19
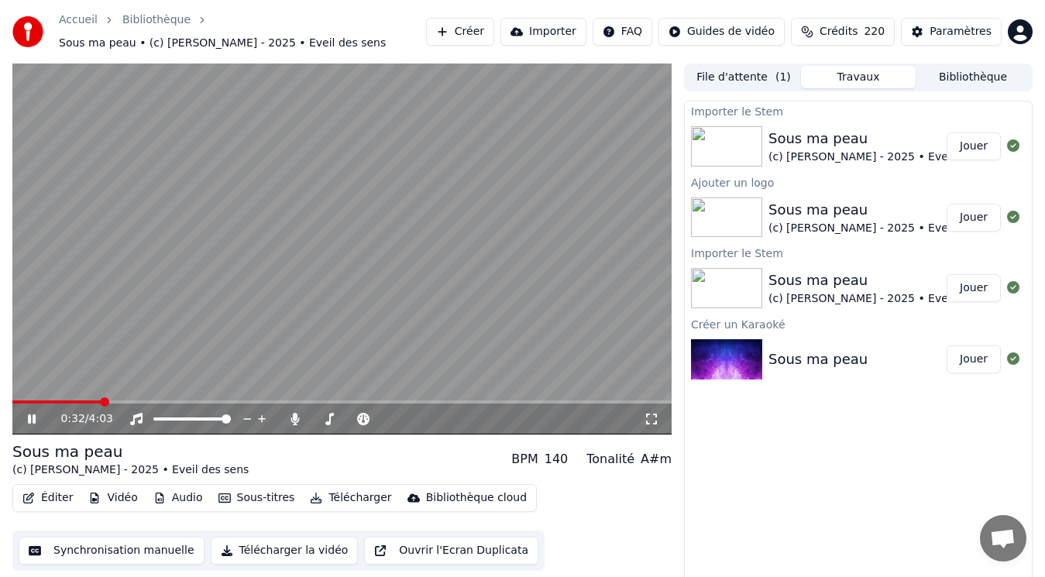
click at [342, 200] on video at bounding box center [341, 248] width 659 height 371
click at [494, 36] on button "Créer" at bounding box center [460, 32] width 68 height 28
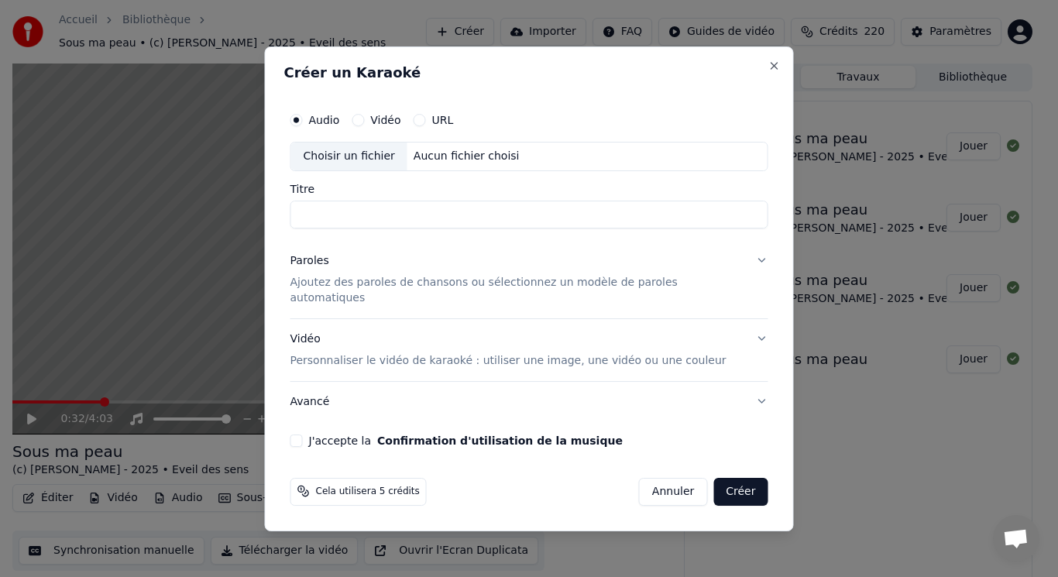
click at [377, 166] on div "Choisir un fichier" at bounding box center [349, 156] width 116 height 28
type input "**********"
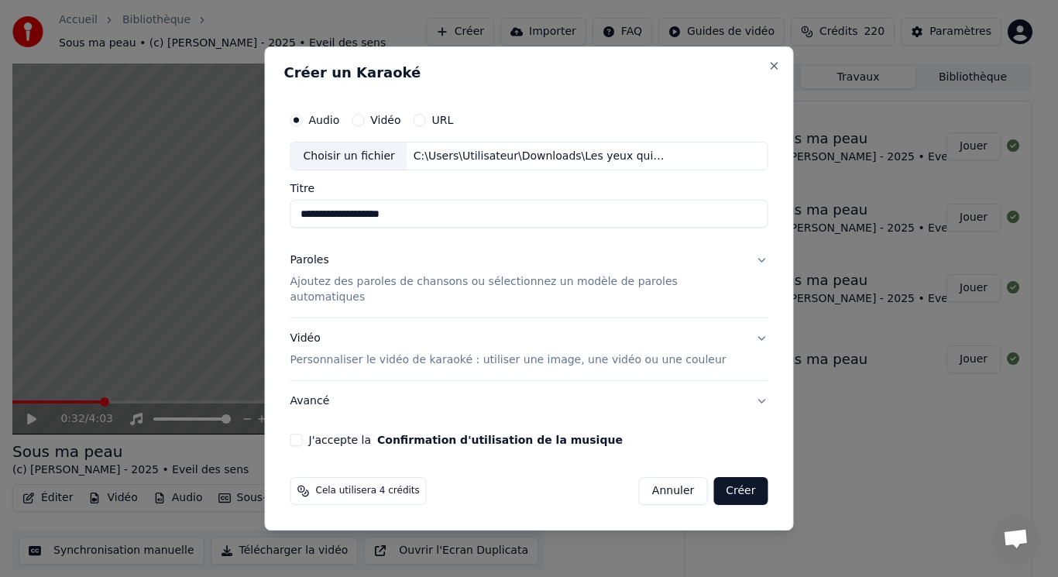
click at [327, 267] on div "Paroles" at bounding box center [309, 260] width 39 height 15
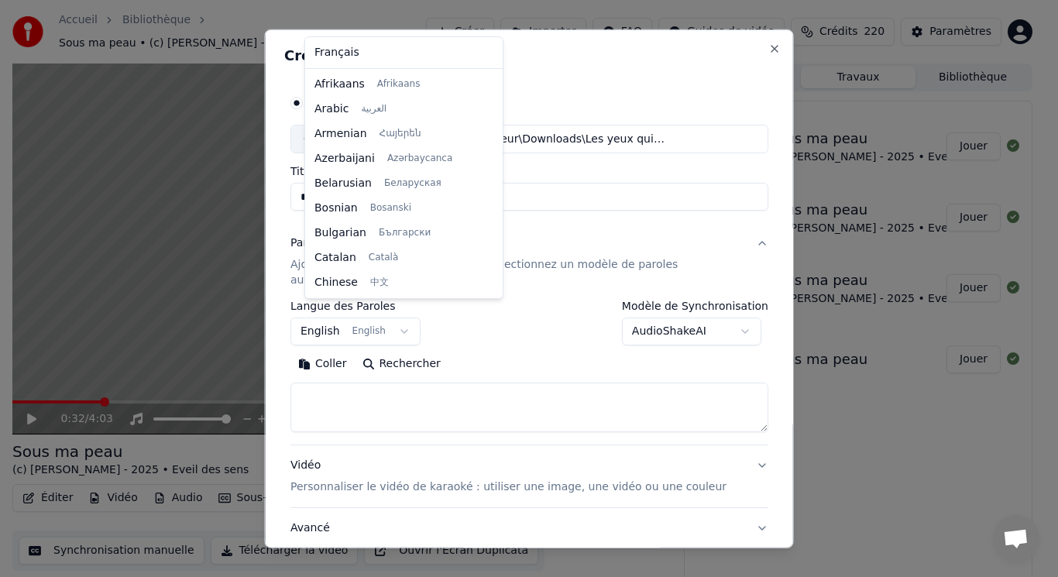
scroll to position [124, 0]
click at [345, 310] on body "**********" at bounding box center [522, 288] width 1045 height 577
select select "**"
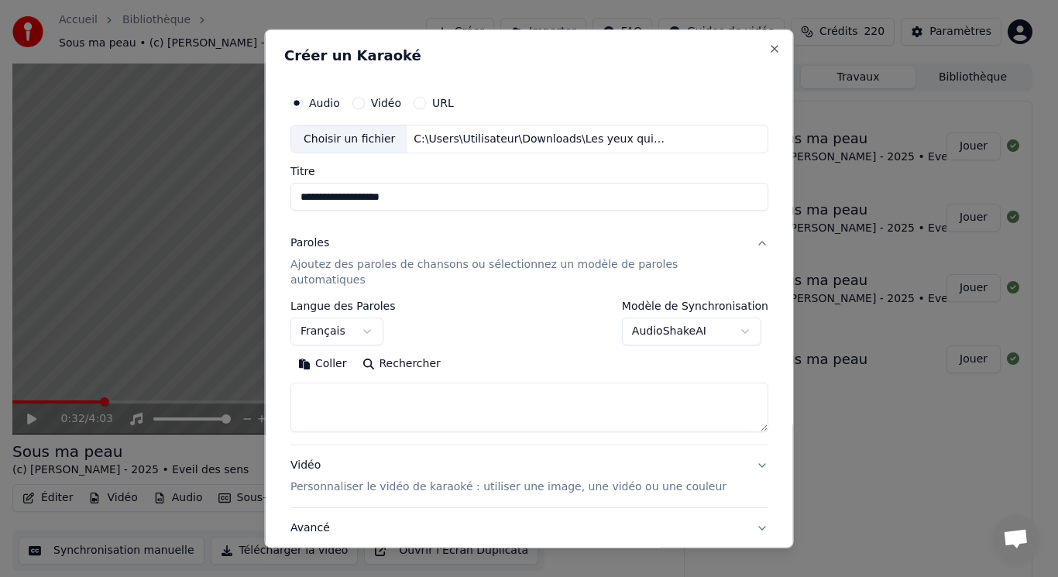
select select
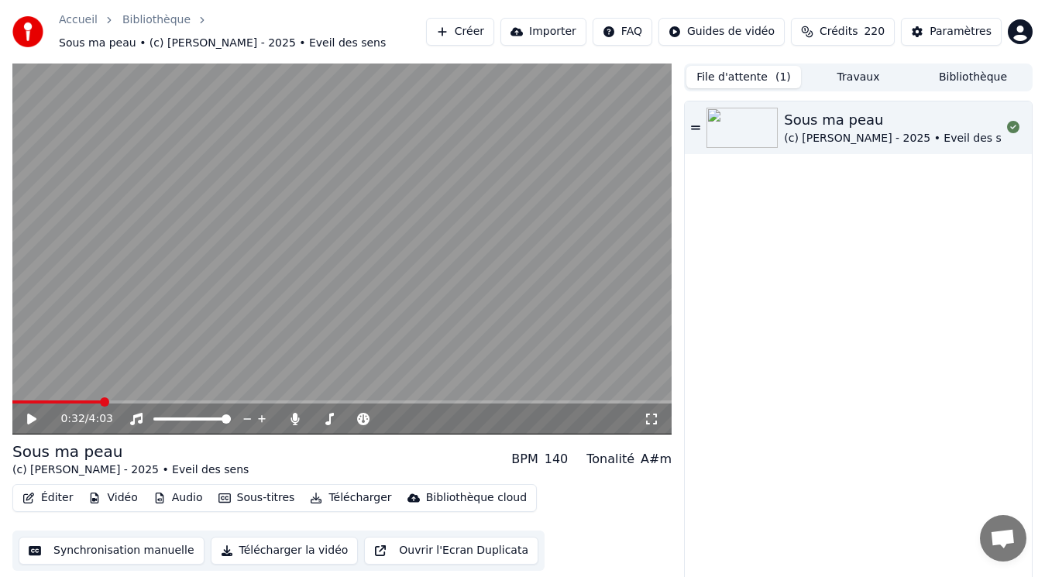
click at [763, 74] on button "File d'attente ( 1 )" at bounding box center [743, 77] width 115 height 22
click at [493, 32] on button "Créer" at bounding box center [460, 32] width 68 height 28
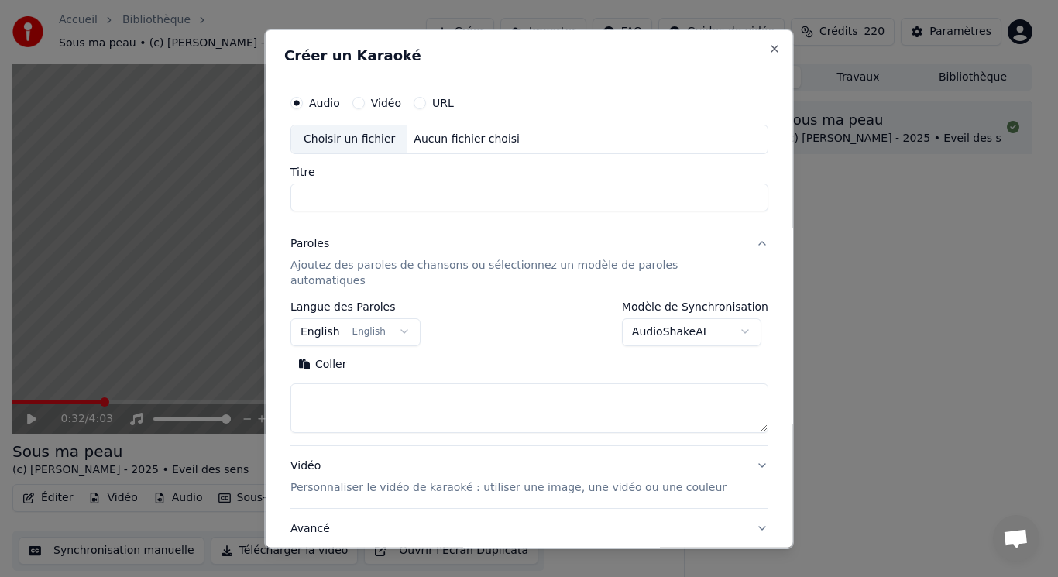
click at [352, 142] on div "Choisir un fichier" at bounding box center [349, 139] width 116 height 28
type input "**********"
click at [388, 312] on body "**********" at bounding box center [522, 288] width 1045 height 577
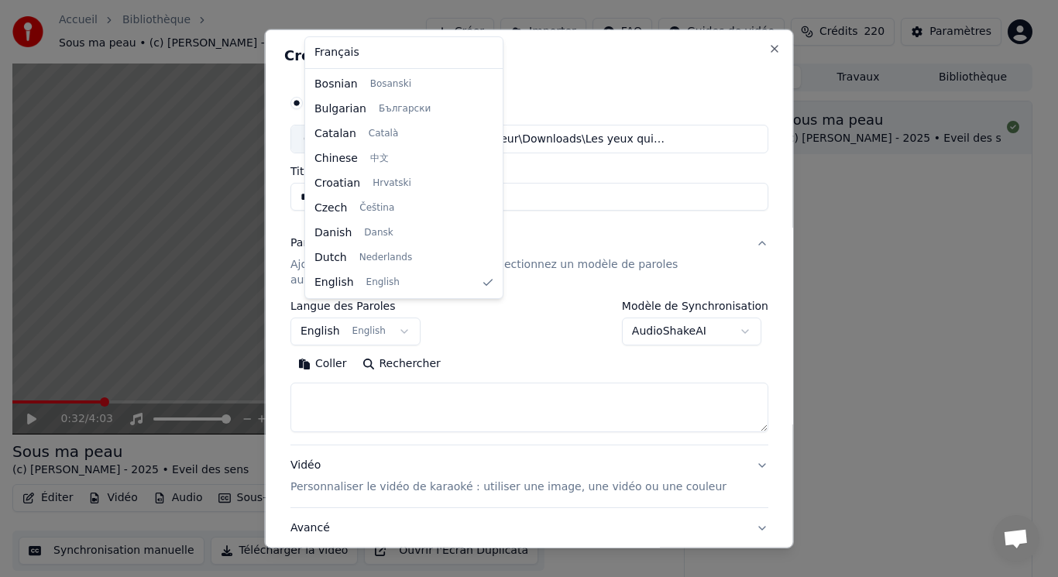
select select "**"
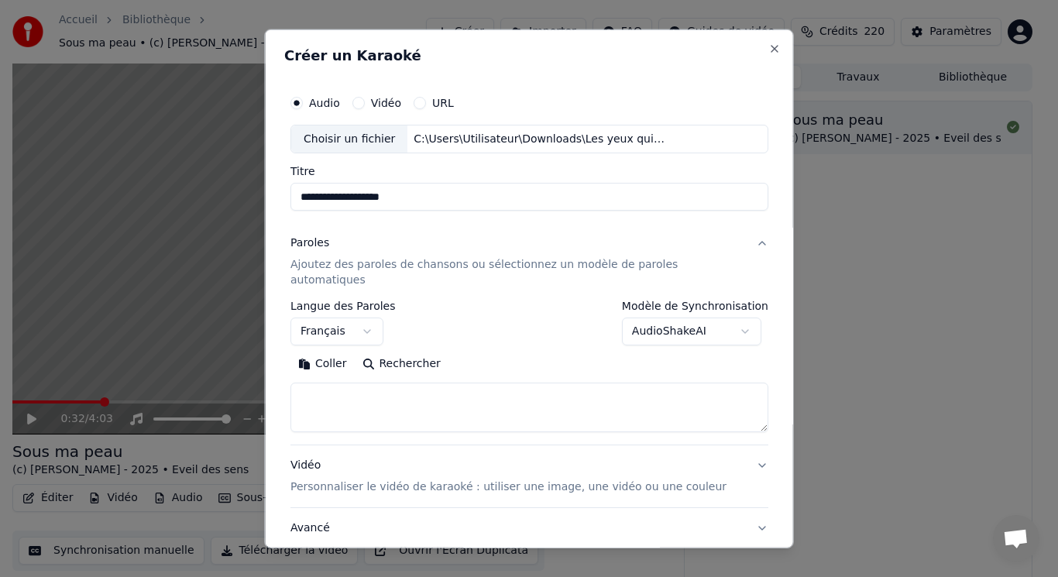
click at [340, 352] on button "Coller" at bounding box center [322, 364] width 64 height 25
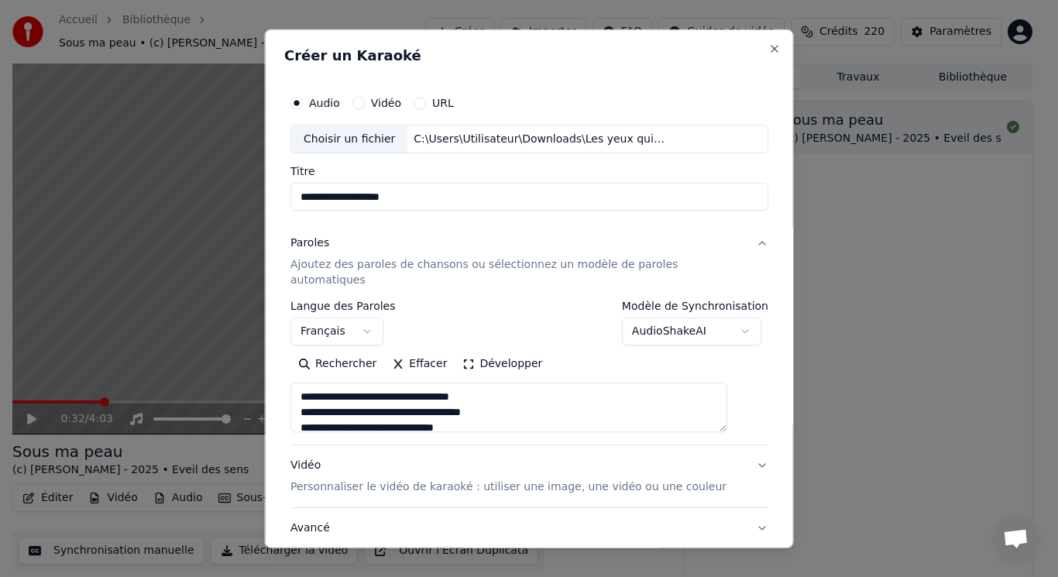
click at [506, 352] on button "Développer" at bounding box center [502, 364] width 95 height 25
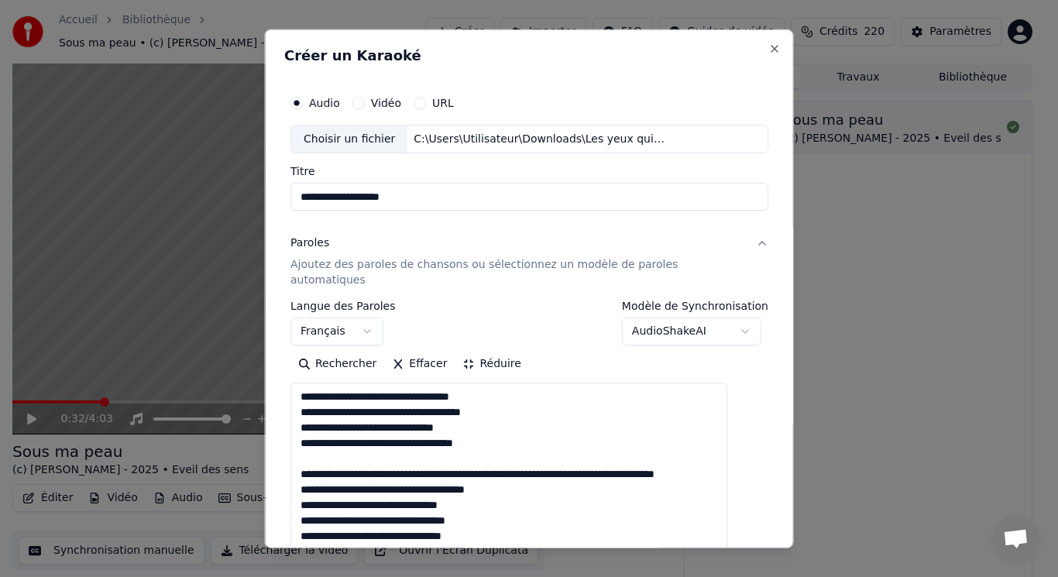
drag, startPoint x: 312, startPoint y: 443, endPoint x: 410, endPoint y: 476, distance: 103.1
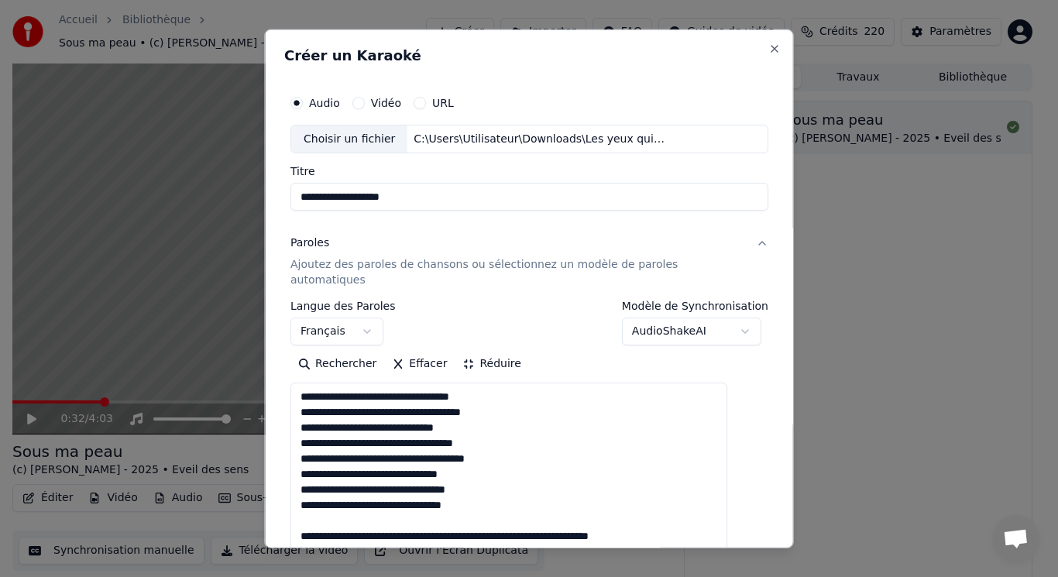
drag, startPoint x: 311, startPoint y: 505, endPoint x: 698, endPoint y: 517, distance: 387.3
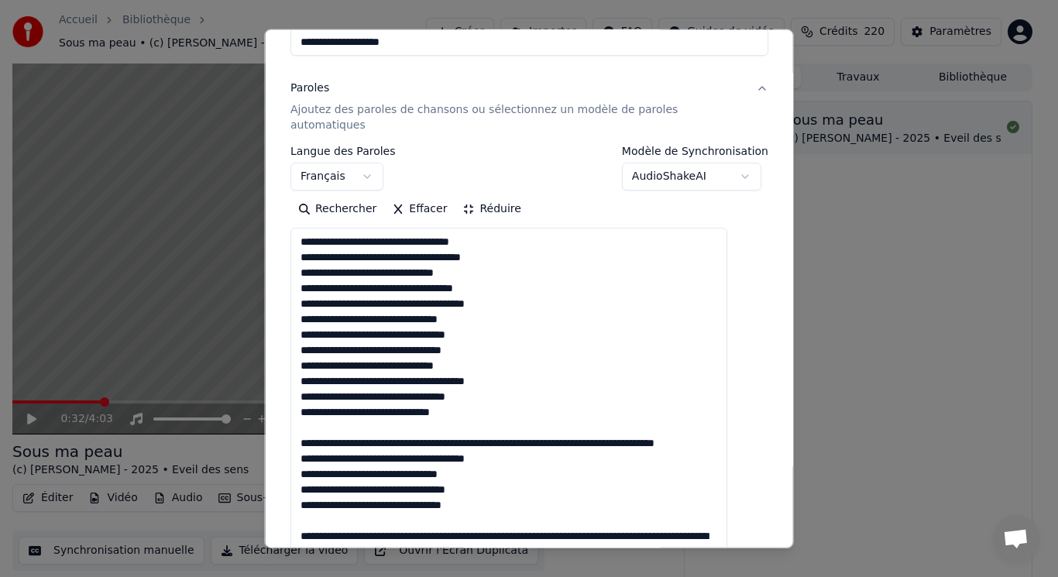
scroll to position [232, 0]
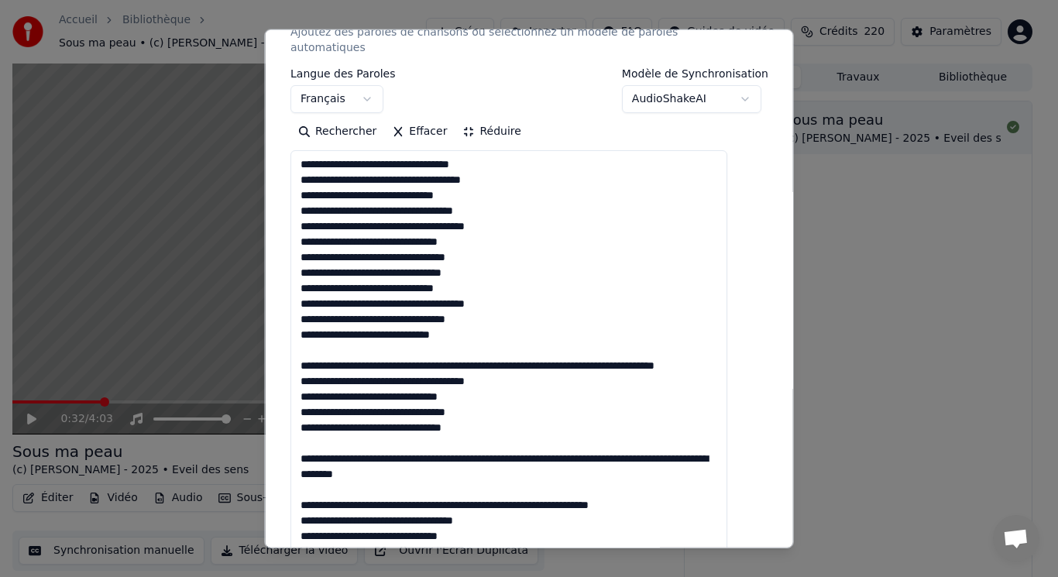
drag, startPoint x: 315, startPoint y: 334, endPoint x: 522, endPoint y: 362, distance: 208.7
click at [522, 362] on textarea at bounding box center [508, 473] width 437 height 647
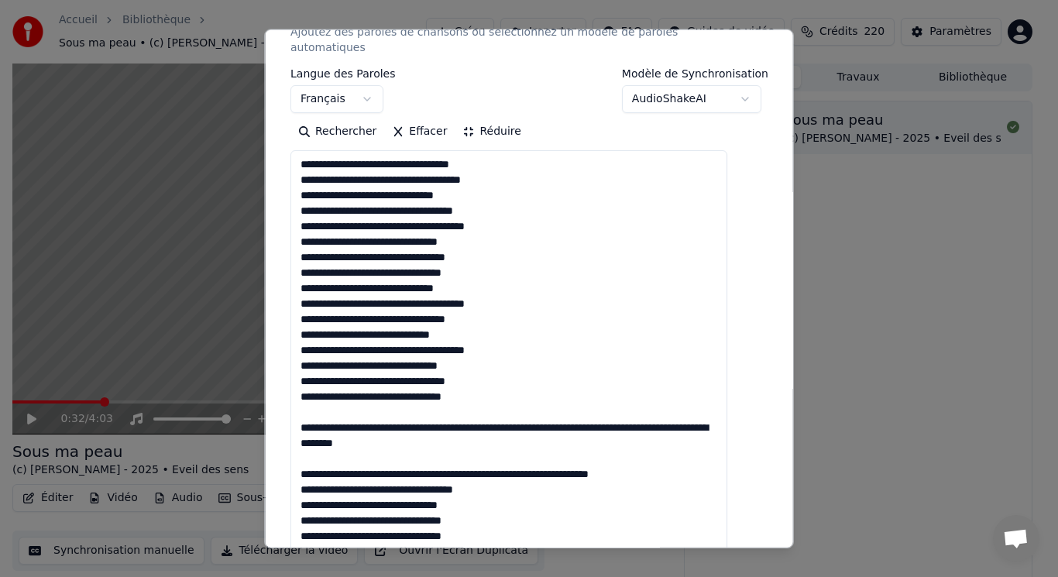
drag, startPoint x: 321, startPoint y: 395, endPoint x: 513, endPoint y: 431, distance: 196.1
click at [513, 431] on textarea at bounding box center [508, 473] width 437 height 647
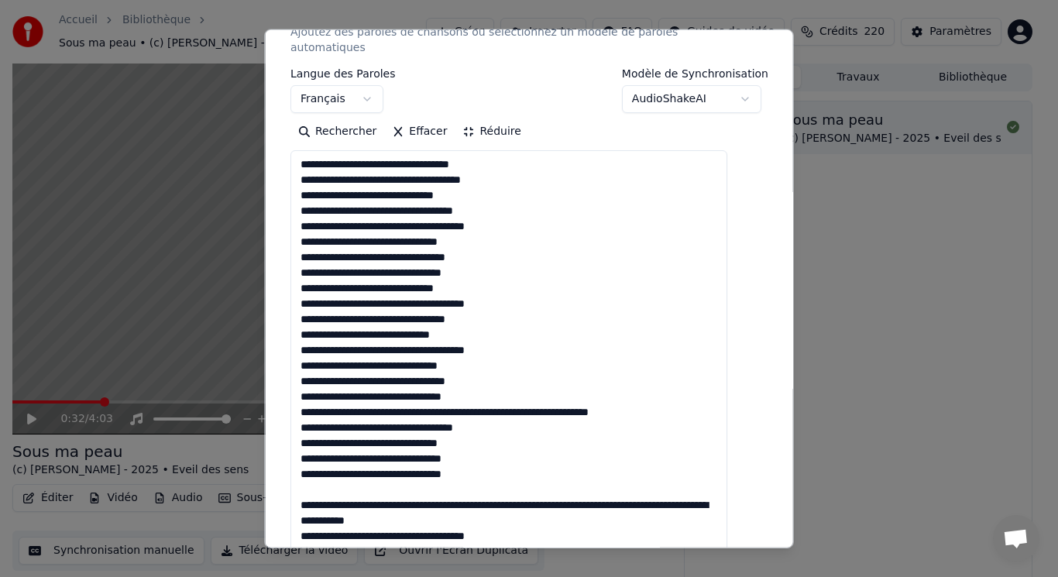
drag, startPoint x: 314, startPoint y: 398, endPoint x: 693, endPoint y: 390, distance: 379.5
click at [693, 390] on textarea at bounding box center [508, 473] width 437 height 647
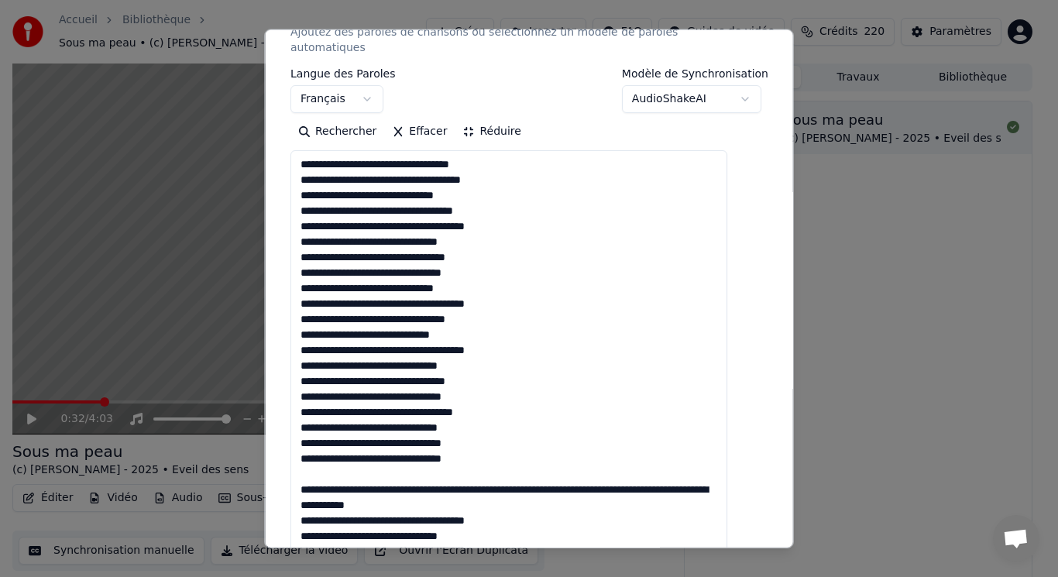
drag, startPoint x: 324, startPoint y: 456, endPoint x: 724, endPoint y: 471, distance: 399.8
click at [724, 471] on textarea at bounding box center [508, 473] width 437 height 647
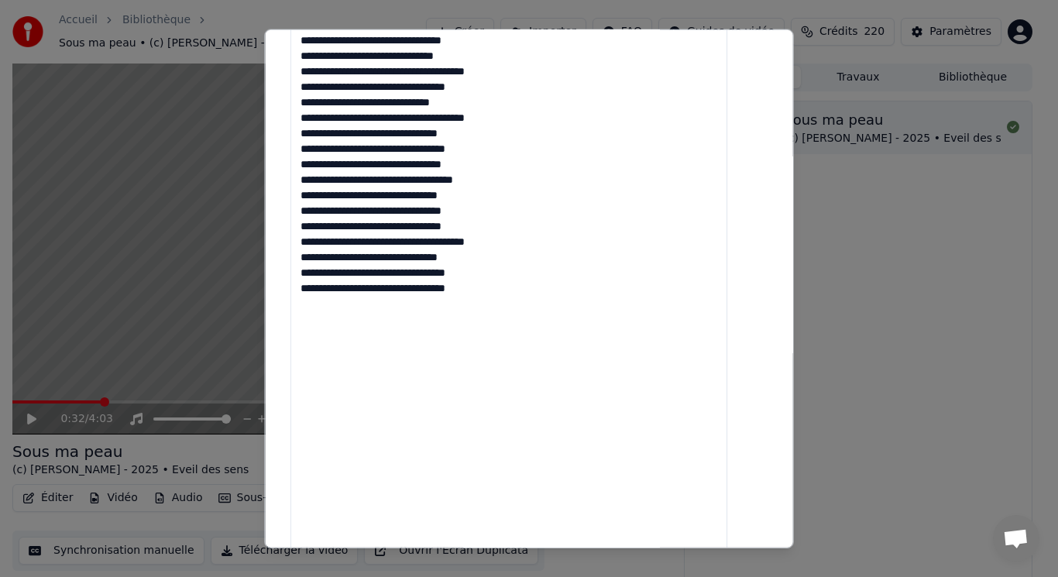
scroll to position [691, 0]
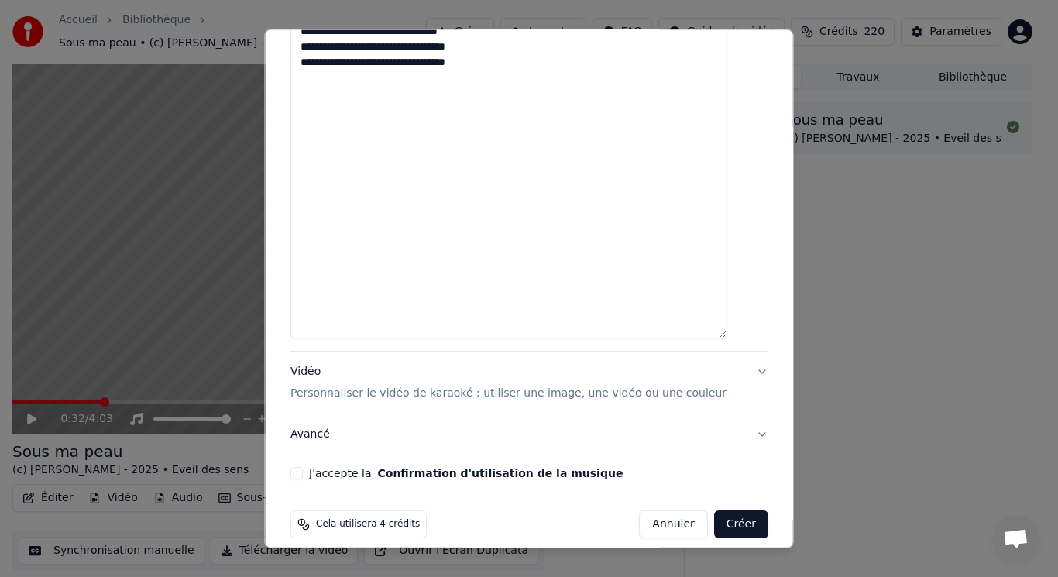
type textarea "**********"
click at [334, 386] on p "Personnaliser le vidéo de karaoké : utiliser une image, une vidéo ou une couleur" at bounding box center [508, 393] width 436 height 15
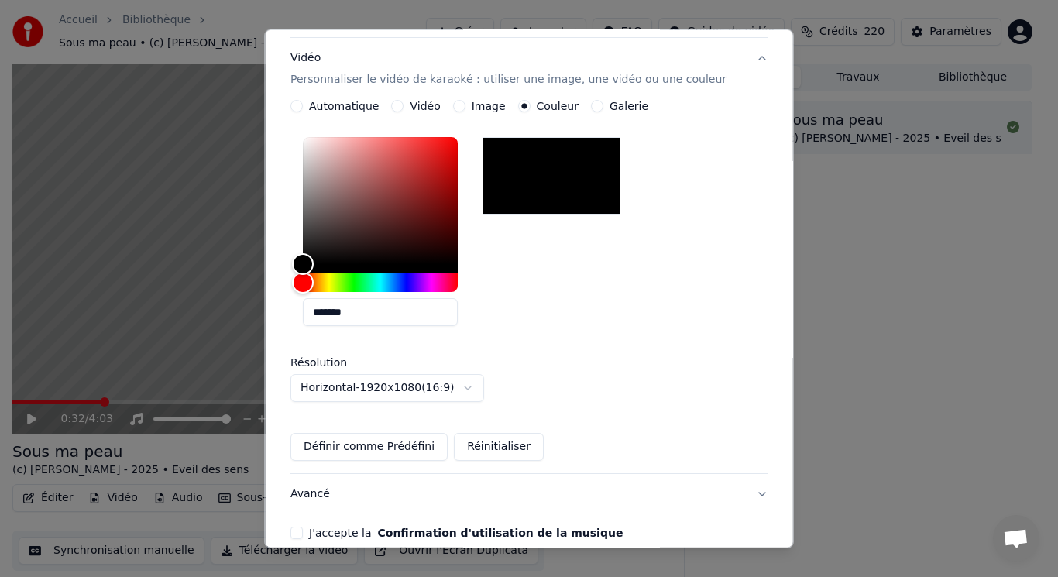
scroll to position [263, 0]
click at [403, 100] on button "Vidéo" at bounding box center [397, 106] width 12 height 12
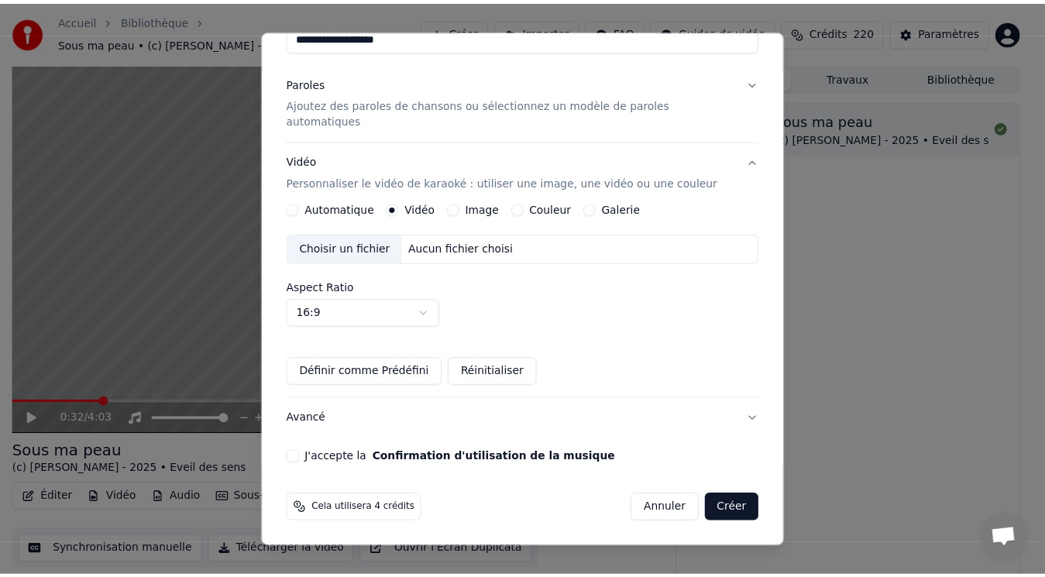
scroll to position [145, 0]
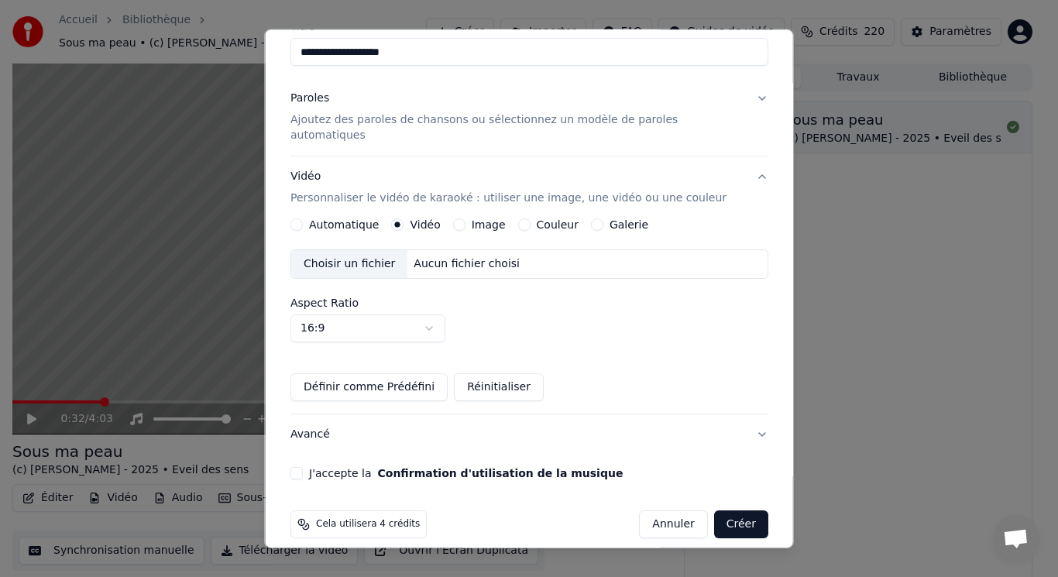
click at [369, 250] on div "Choisir un fichier" at bounding box center [349, 264] width 116 height 28
click at [303, 467] on button "J'accepte la Confirmation d'utilisation de la musique" at bounding box center [296, 473] width 12 height 12
click at [722, 513] on button "Créer" at bounding box center [740, 524] width 54 height 28
